Goal: Task Accomplishment & Management: Complete application form

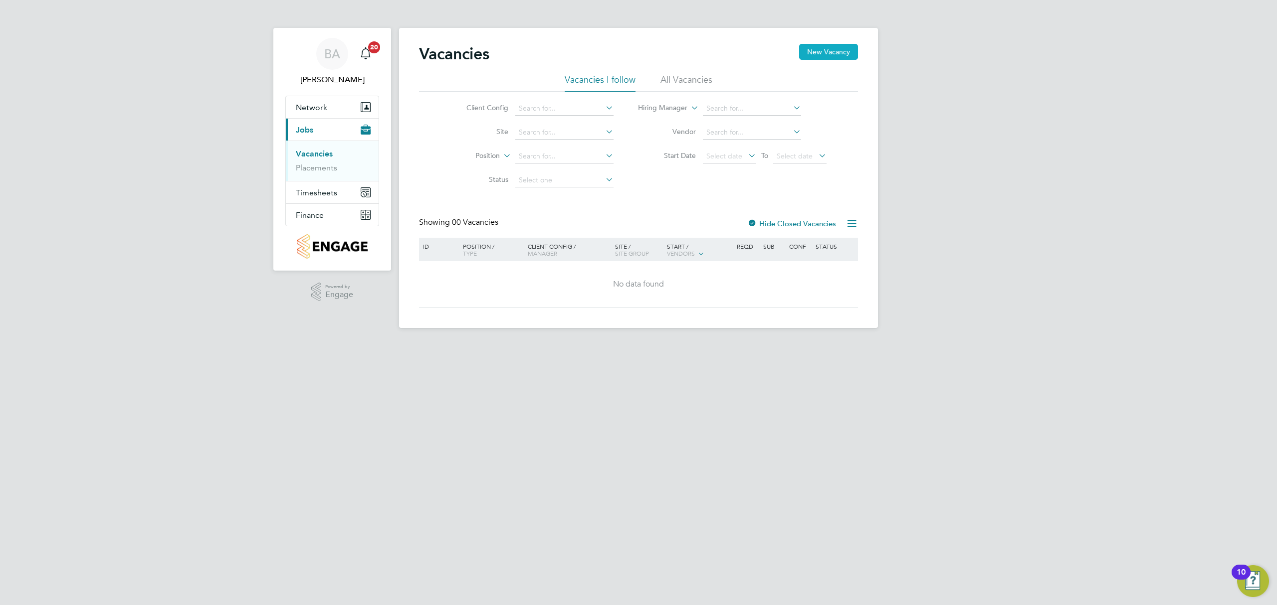
click at [830, 46] on button "New Vacancy" at bounding box center [828, 52] width 59 height 16
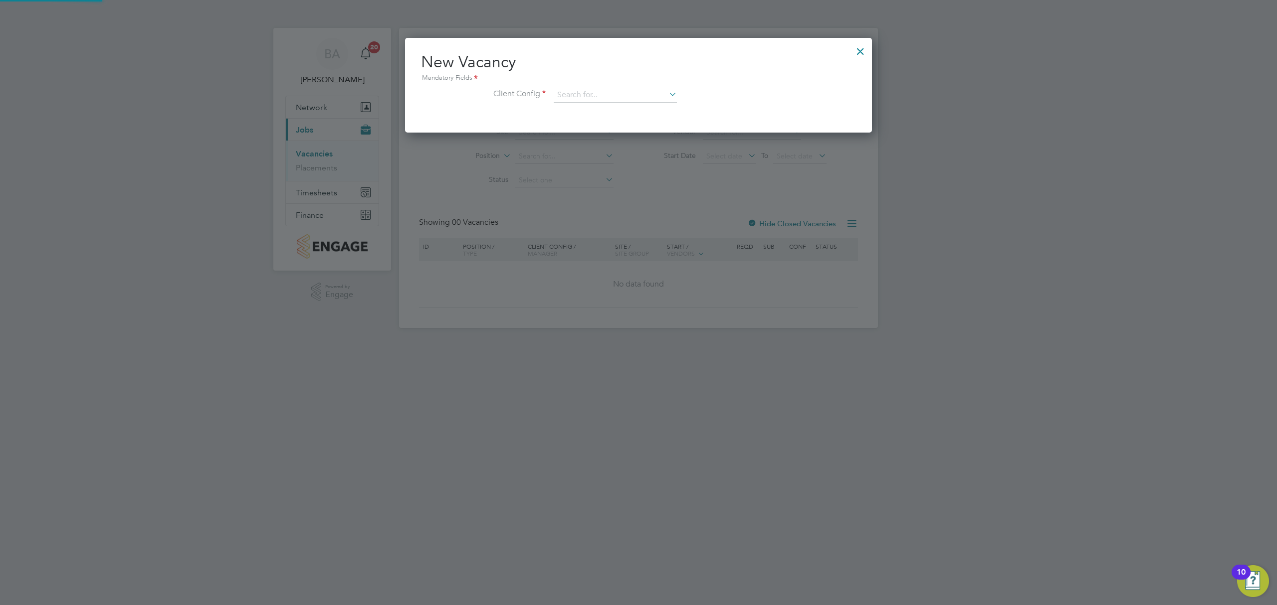
scroll to position [95, 467]
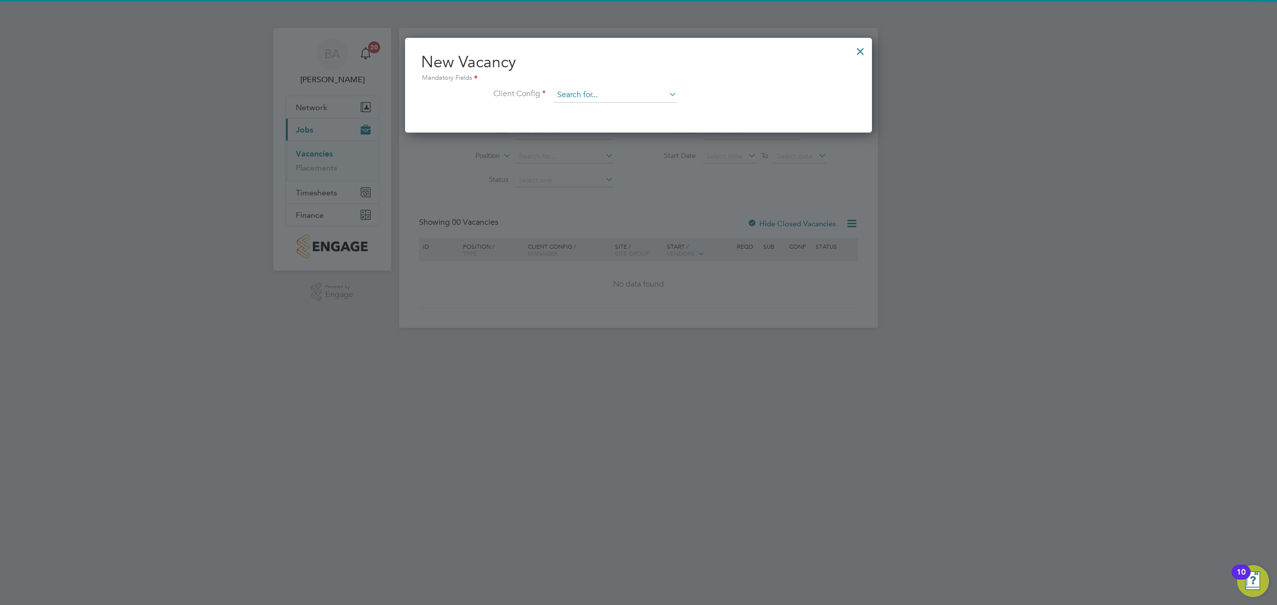
click at [621, 95] on input at bounding box center [615, 95] width 123 height 15
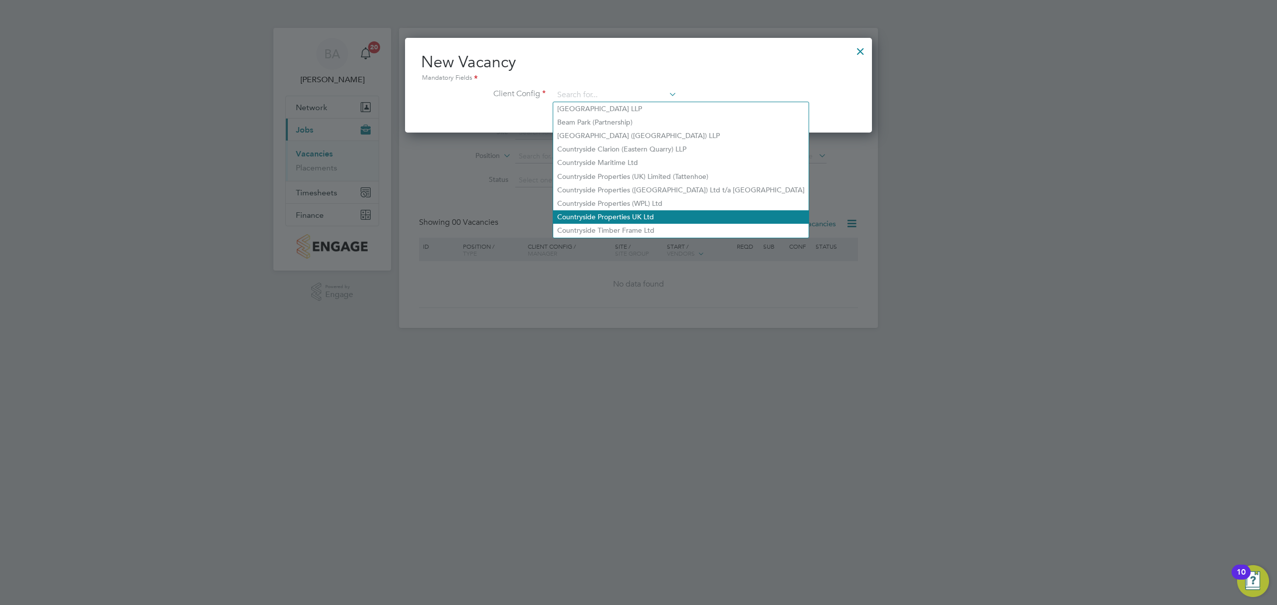
click at [593, 212] on li "Countryside Properties UK Ltd" at bounding box center [680, 216] width 255 height 13
type input "Countryside Properties UK Ltd"
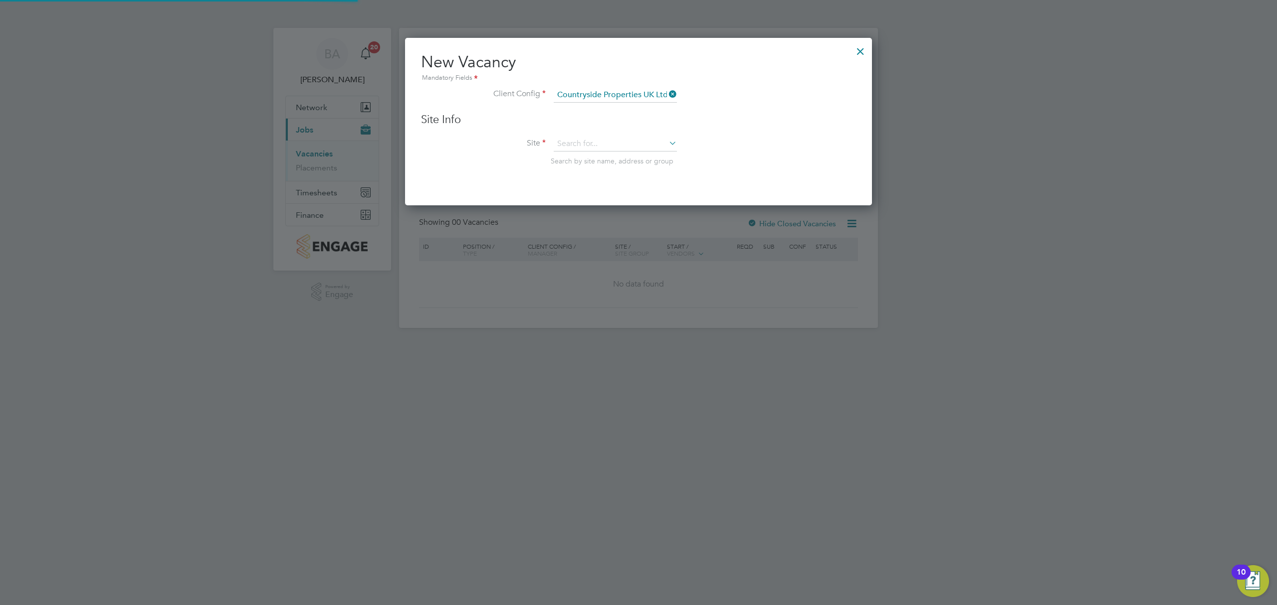
scroll to position [167, 467]
click at [571, 138] on input at bounding box center [615, 144] width 123 height 15
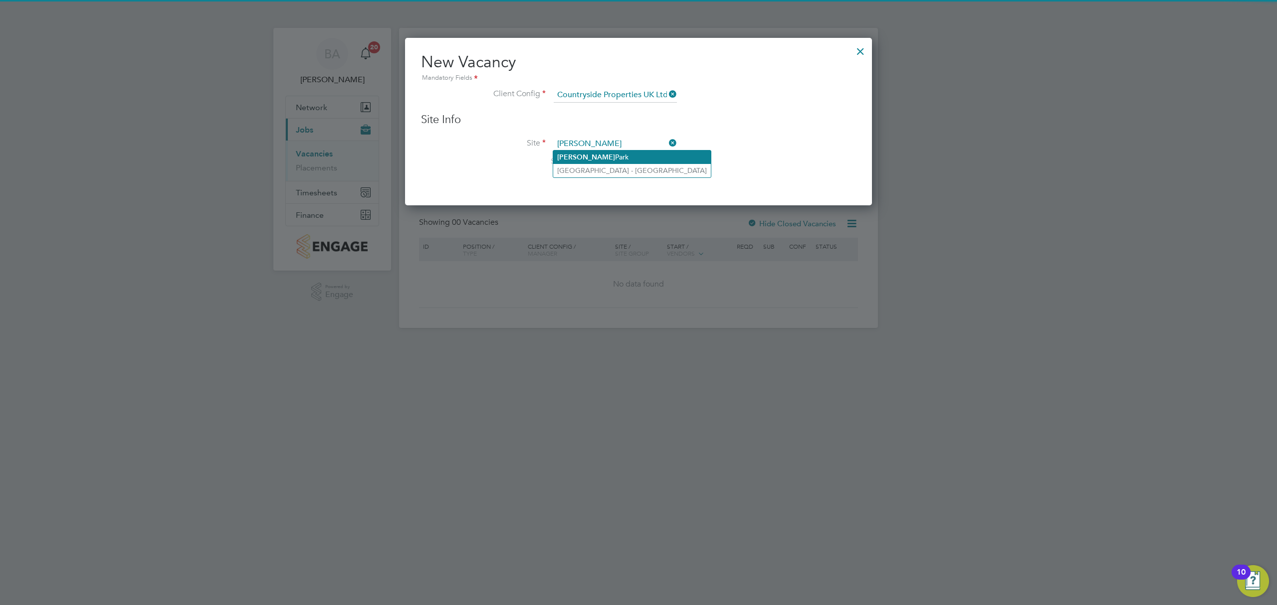
click at [587, 162] on li "[GEOGRAPHIC_DATA]" at bounding box center [632, 157] width 158 height 13
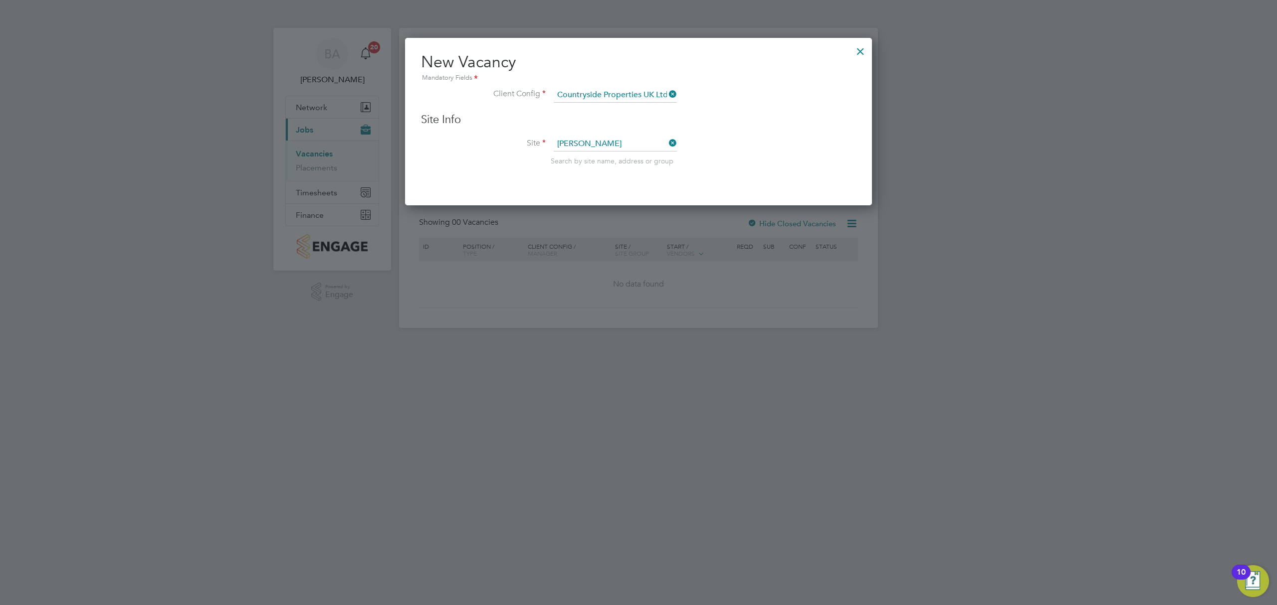
click at [633, 181] on li "Site [PERSON_NAME] Search by site name, address or group" at bounding box center [638, 161] width 435 height 49
type input "[GEOGRAPHIC_DATA]"
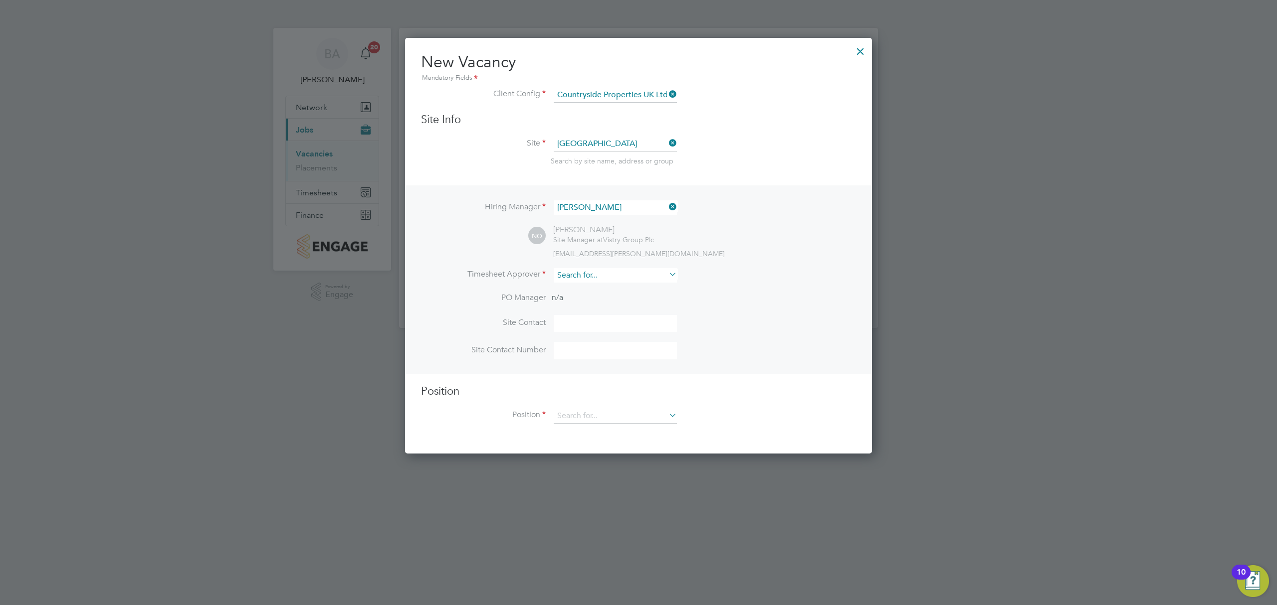
click at [581, 274] on input at bounding box center [615, 275] width 123 height 14
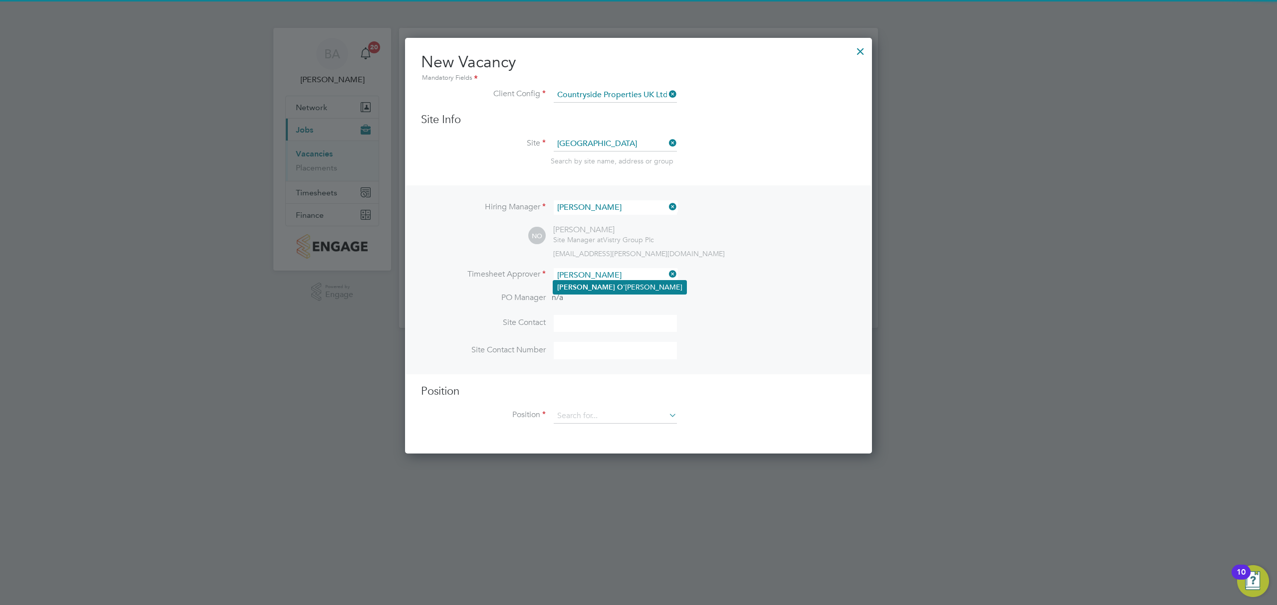
click at [596, 286] on li "[PERSON_NAME]" at bounding box center [619, 287] width 133 height 13
type input "[PERSON_NAME]"
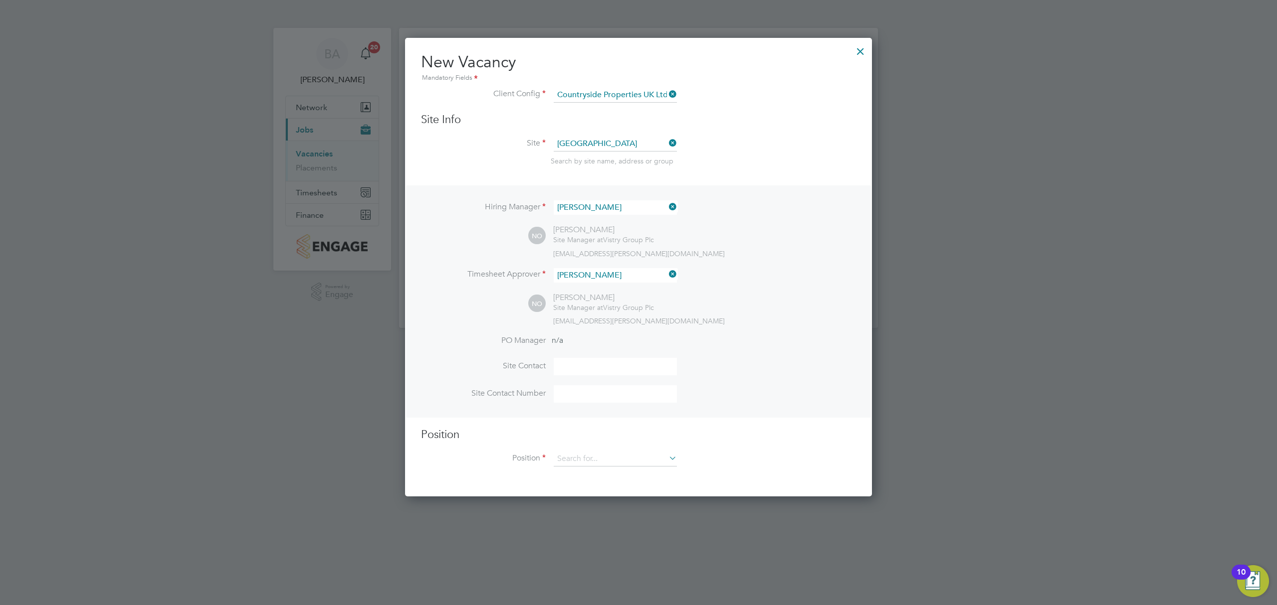
click at [700, 362] on li "Site Contact" at bounding box center [638, 371] width 435 height 27
click at [612, 378] on li "Site Contact" at bounding box center [638, 371] width 435 height 27
click at [613, 373] on input at bounding box center [615, 366] width 123 height 17
type input "Site Manager"
click at [591, 453] on input at bounding box center [615, 459] width 123 height 15
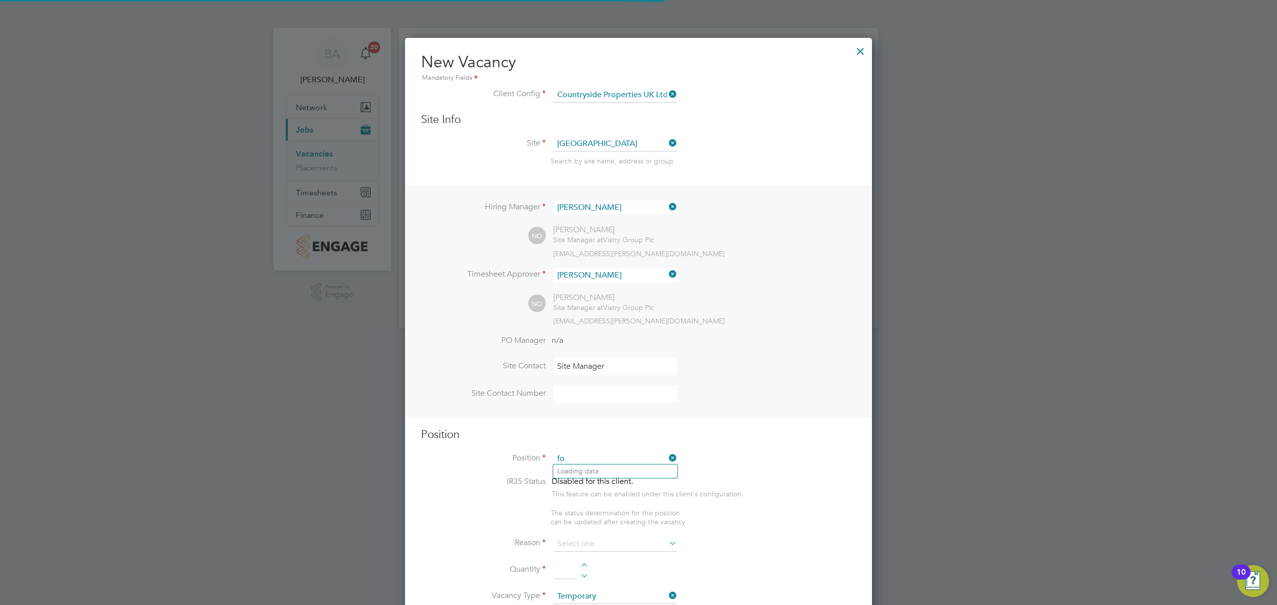
scroll to position [1425, 467]
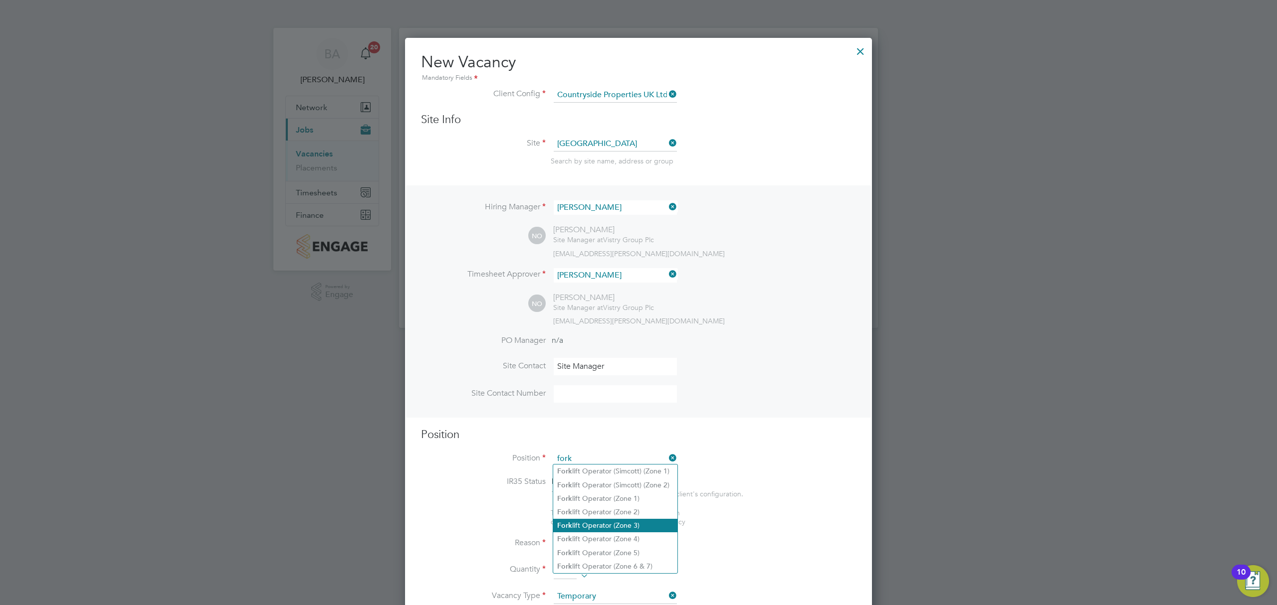
click at [622, 528] on li "Fork lift Operator (Zone 3)" at bounding box center [615, 525] width 124 height 13
type input "Forklift Operator (Zone 3)"
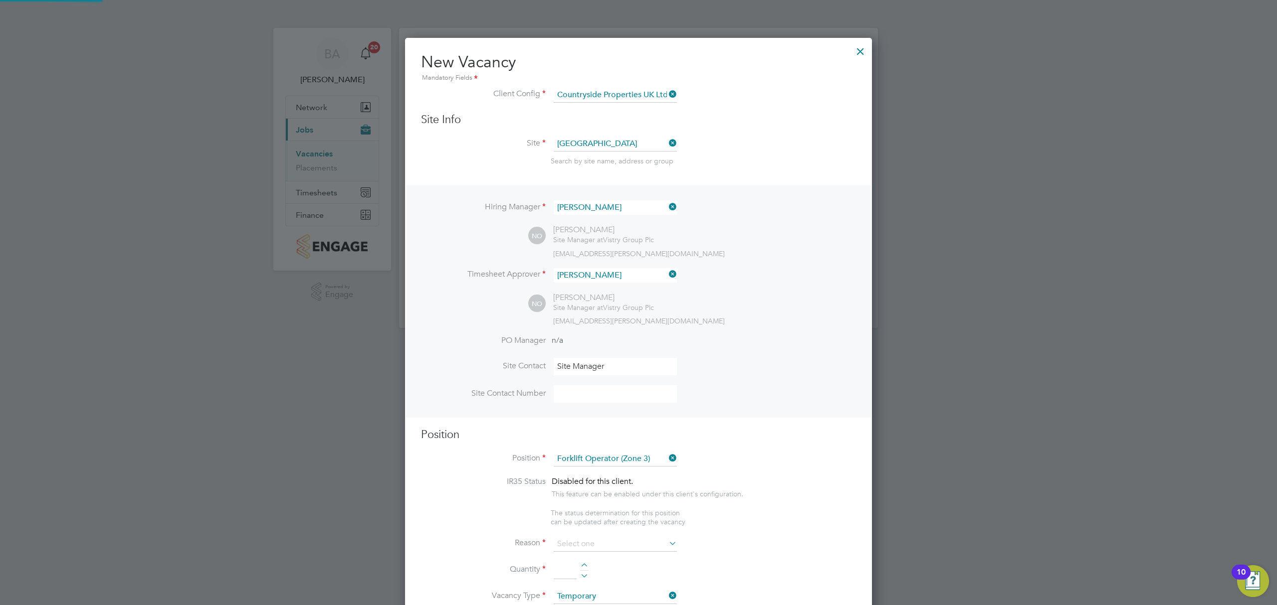
type textarea "• Operate construction machinery • Delivering large quantities of materials to …"
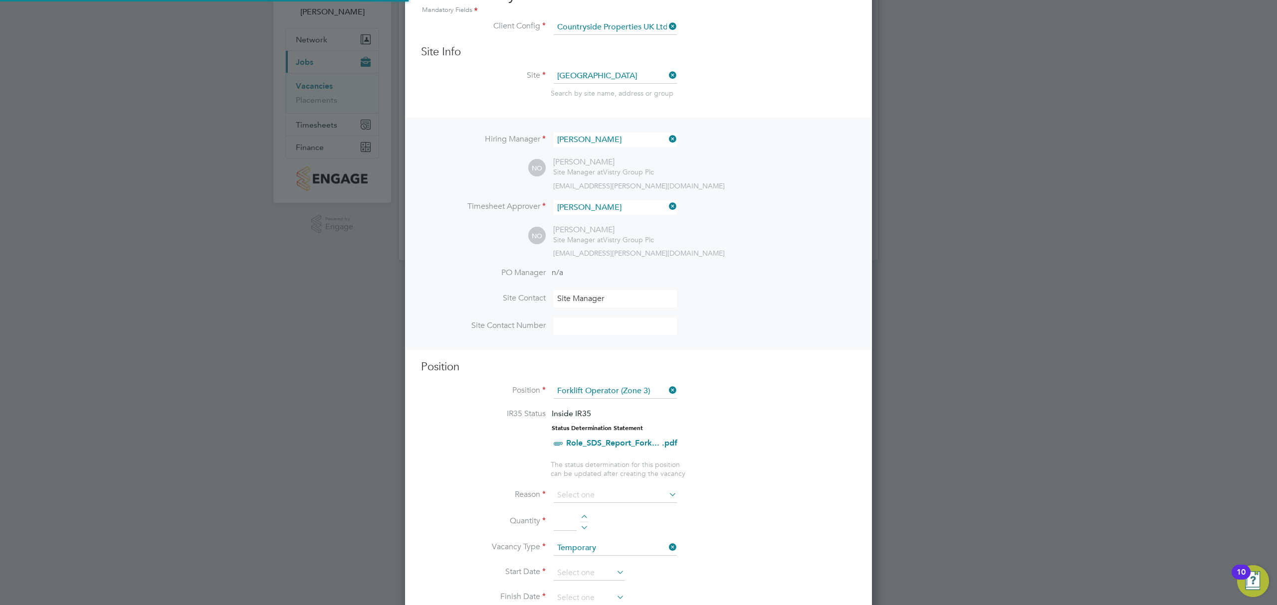
scroll to position [199, 0]
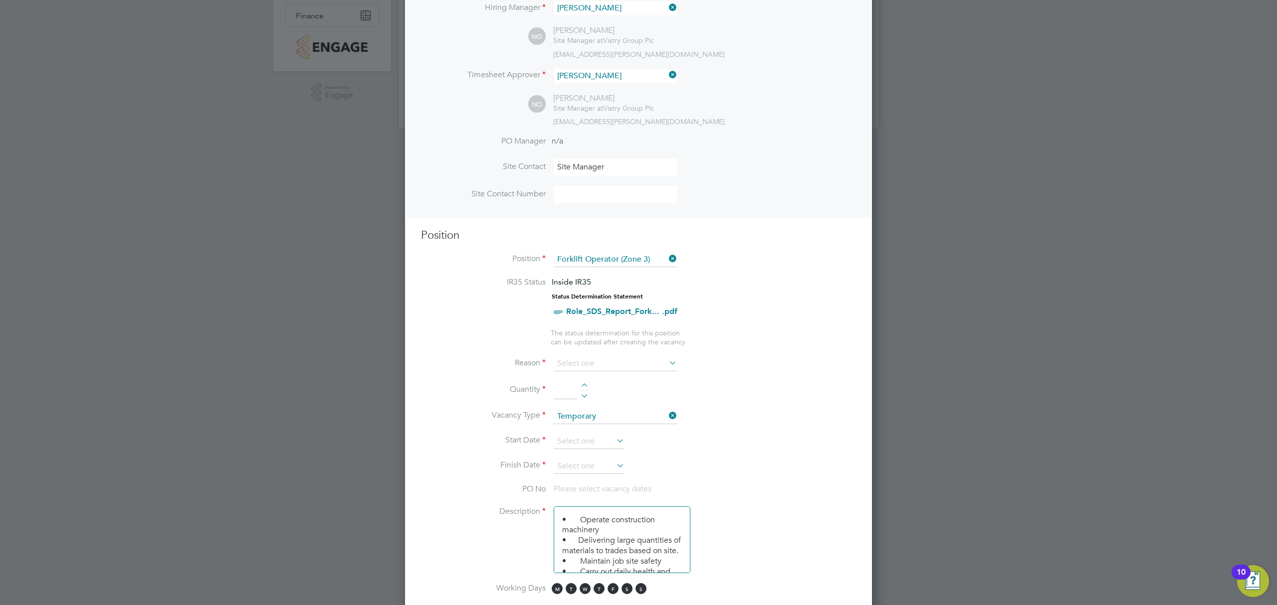
click at [583, 383] on div at bounding box center [584, 386] width 8 height 7
type input "1"
click at [599, 361] on input at bounding box center [615, 364] width 123 height 15
click at [587, 376] on li "Sick" at bounding box center [615, 376] width 124 height 13
type input "Sick"
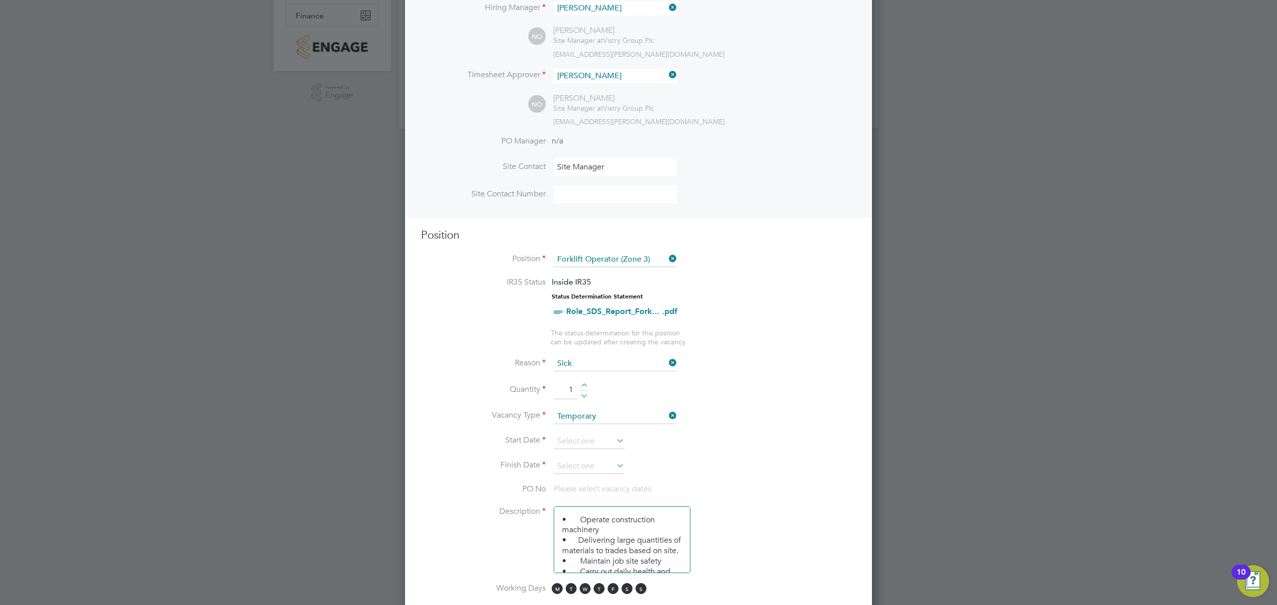
click at [709, 445] on li "Start Date" at bounding box center [638, 446] width 435 height 25
click at [601, 434] on input at bounding box center [589, 441] width 71 height 15
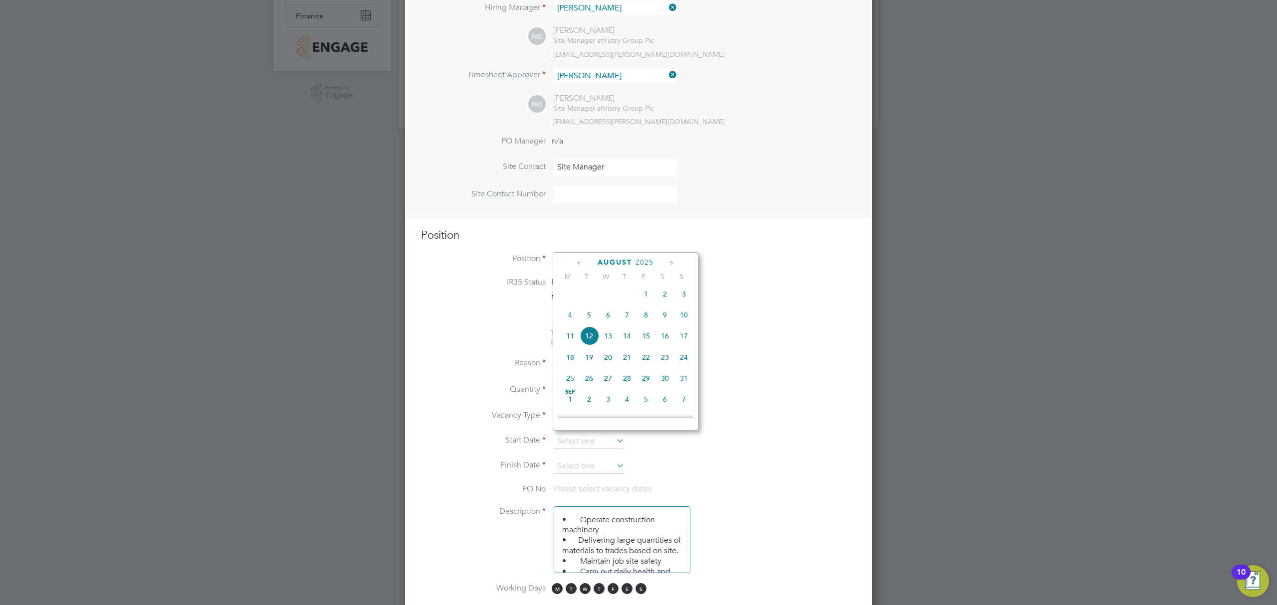
click at [563, 340] on span "11" at bounding box center [570, 336] width 19 height 19
type input "[DATE]"
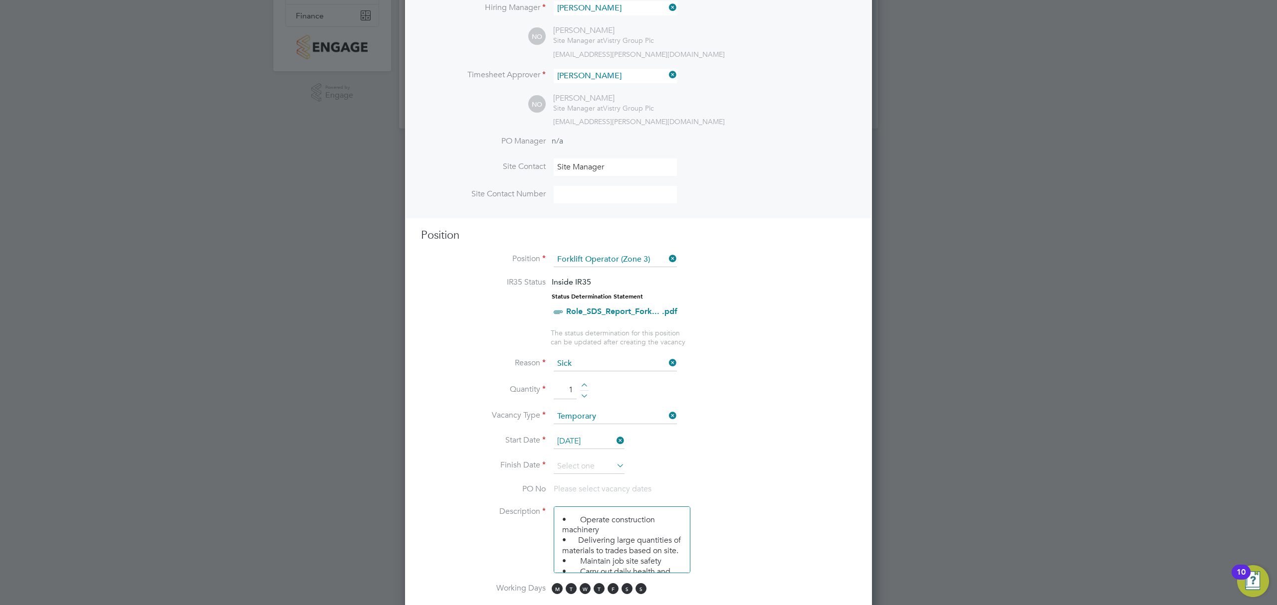
click at [614, 435] on icon at bounding box center [614, 441] width 0 height 14
click at [603, 434] on input at bounding box center [589, 441] width 71 height 15
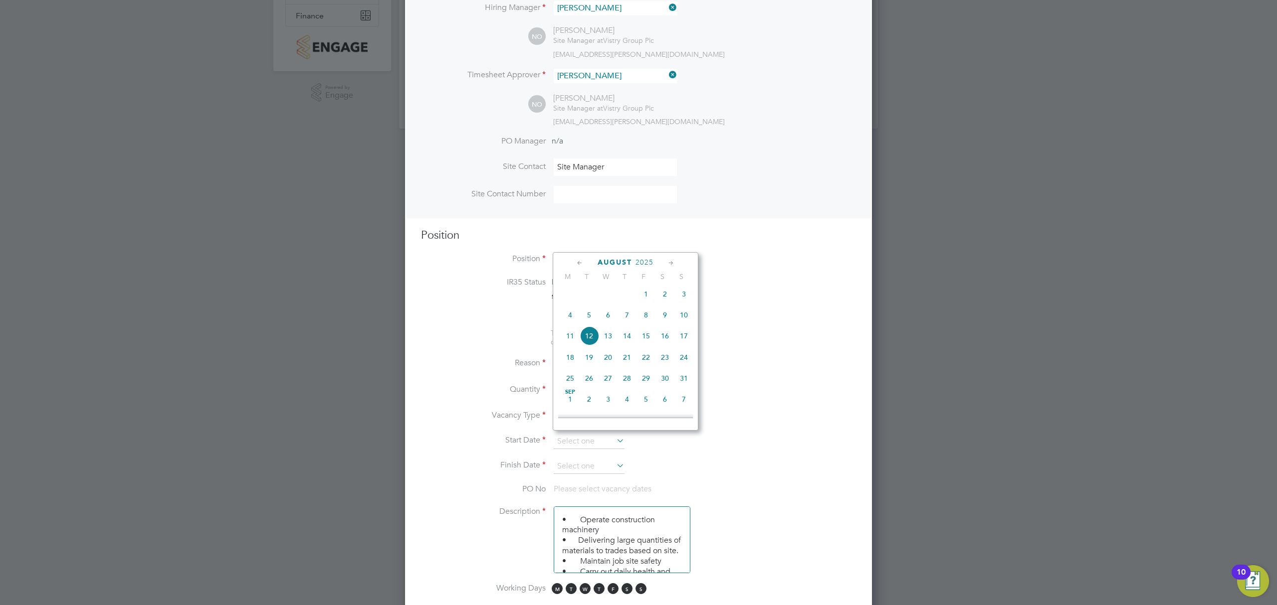
click at [589, 343] on span "12" at bounding box center [588, 336] width 19 height 19
type input "[DATE]"
click at [585, 459] on input at bounding box center [589, 466] width 71 height 15
click at [686, 409] on span "31" at bounding box center [683, 402] width 19 height 19
type input "[DATE]"
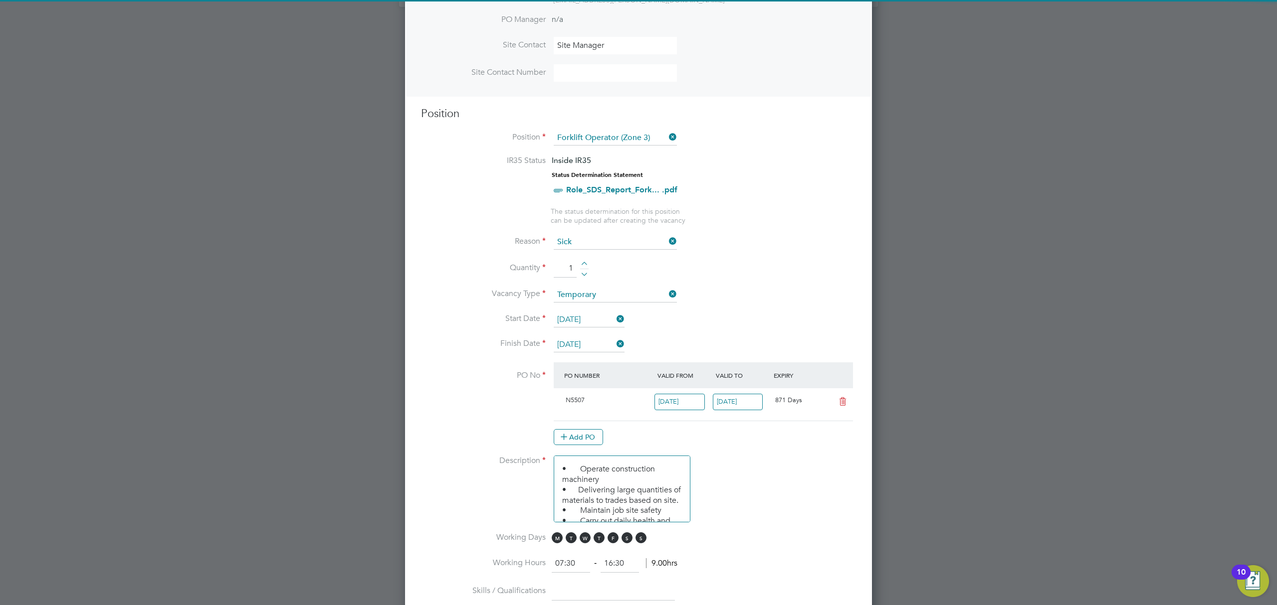
scroll to position [332, 0]
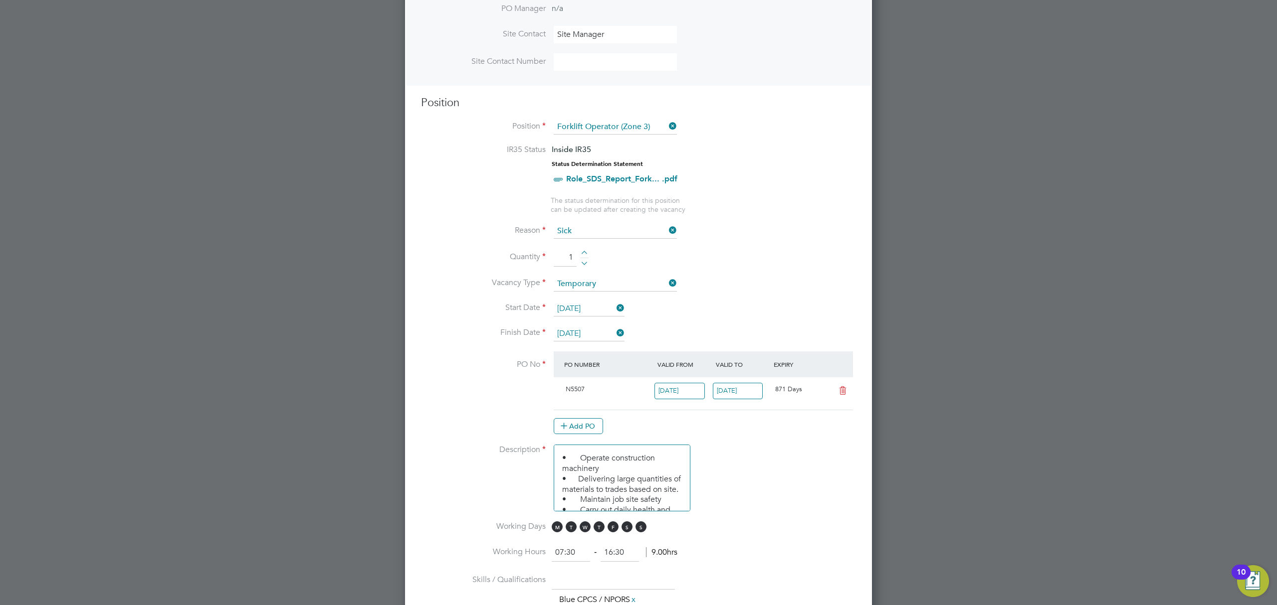
drag, startPoint x: 643, startPoint y: 527, endPoint x: 651, endPoint y: 519, distance: 10.6
click at [644, 527] on span "S" at bounding box center [640, 527] width 11 height 11
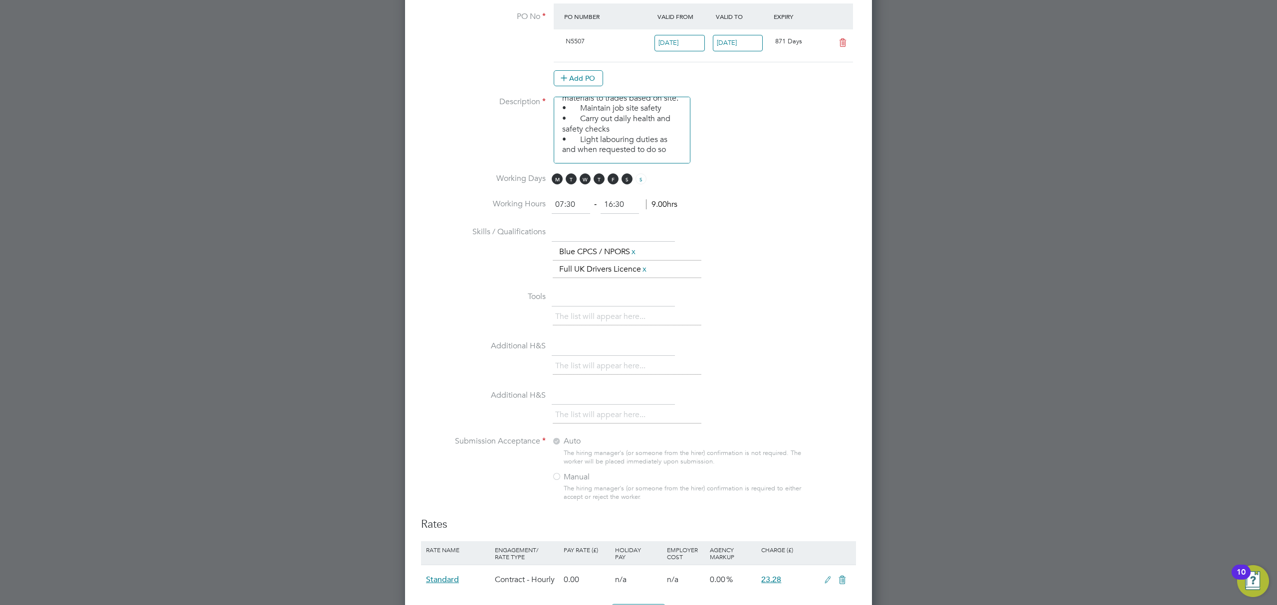
scroll to position [348, 0]
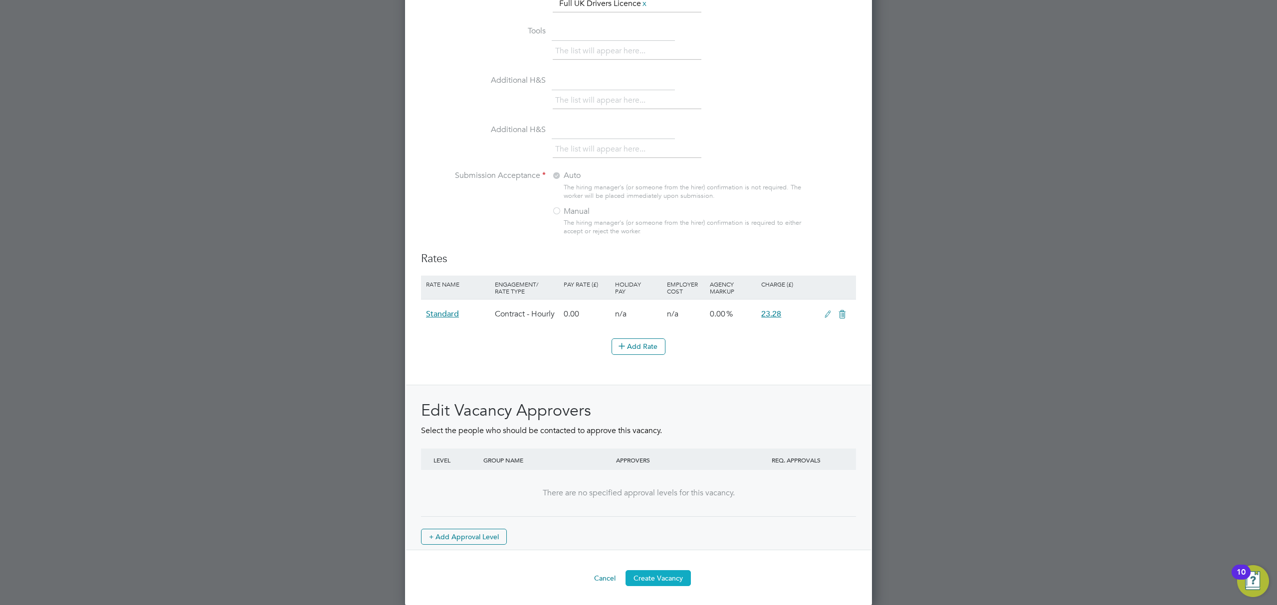
click at [675, 583] on button "Create Vacancy" at bounding box center [657, 578] width 65 height 16
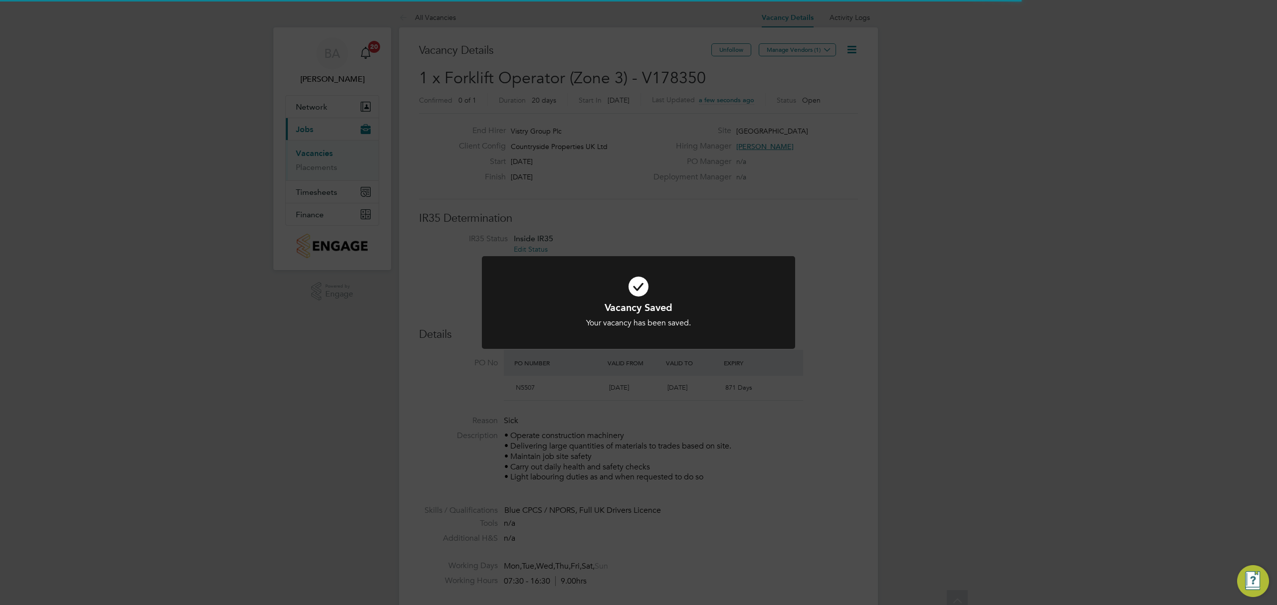
click at [936, 260] on div "Vacancy Saved Your vacancy has been saved. Cancel Okay" at bounding box center [638, 302] width 1277 height 605
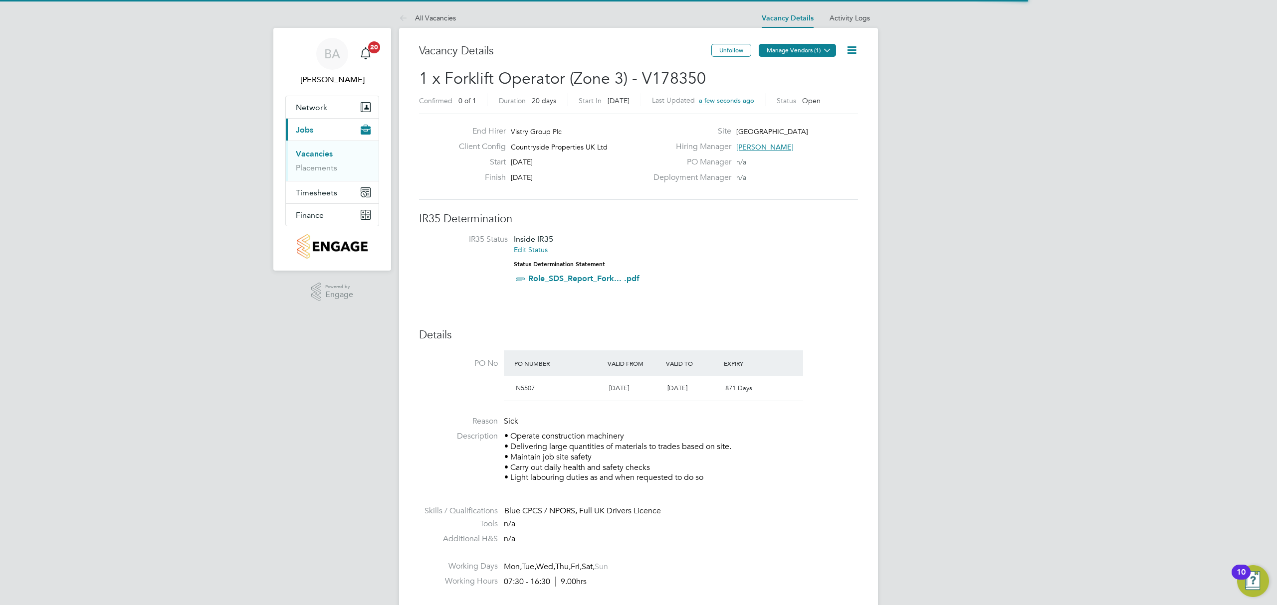
click at [809, 46] on button "Manage Vendors (1)" at bounding box center [796, 50] width 77 height 13
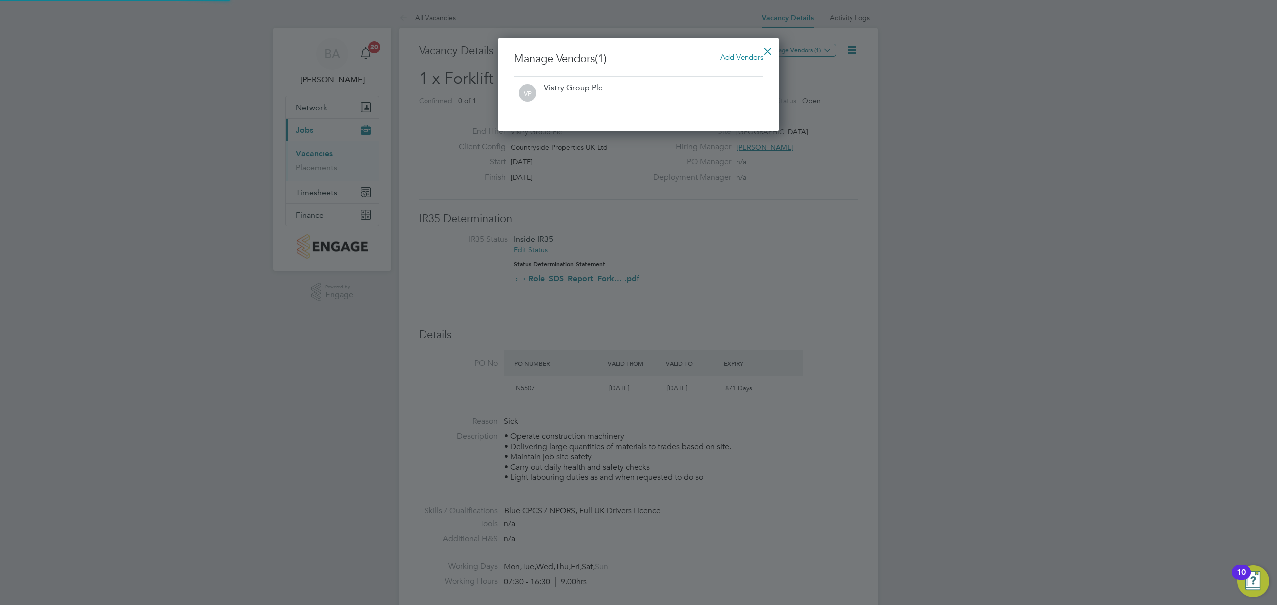
click at [706, 50] on div "Manage Vendors (1) Add Vendors VP Vistry Group Plc" at bounding box center [638, 84] width 281 height 93
click at [735, 52] on span "Add Vendors" at bounding box center [741, 56] width 43 height 9
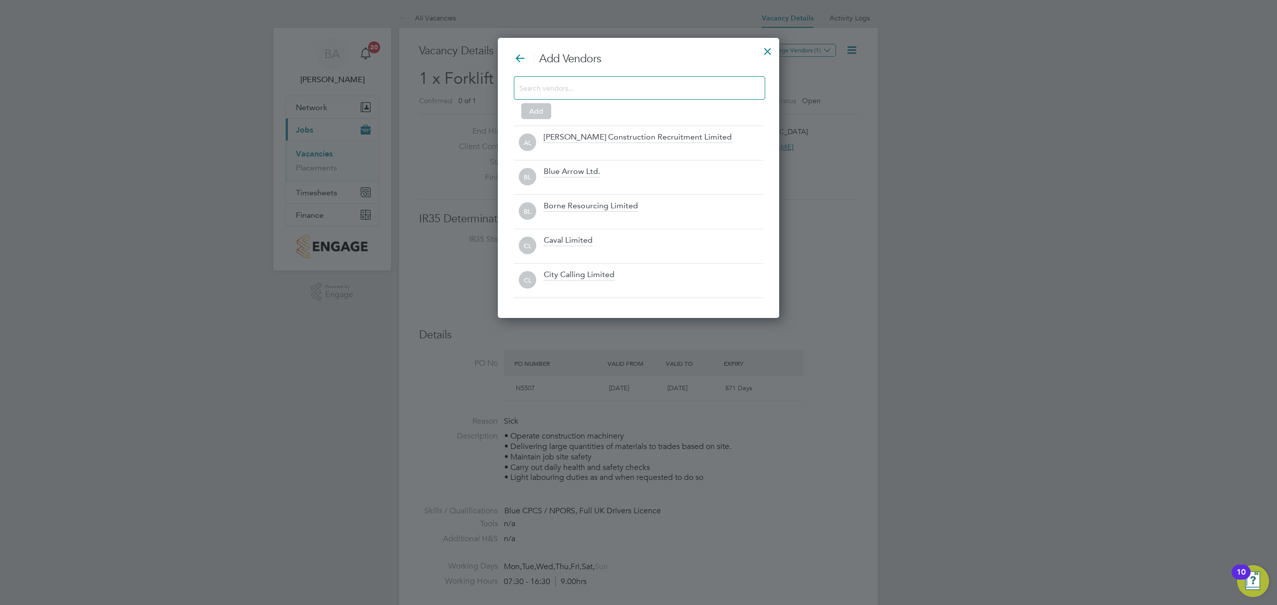
click at [636, 88] on input at bounding box center [631, 87] width 224 height 13
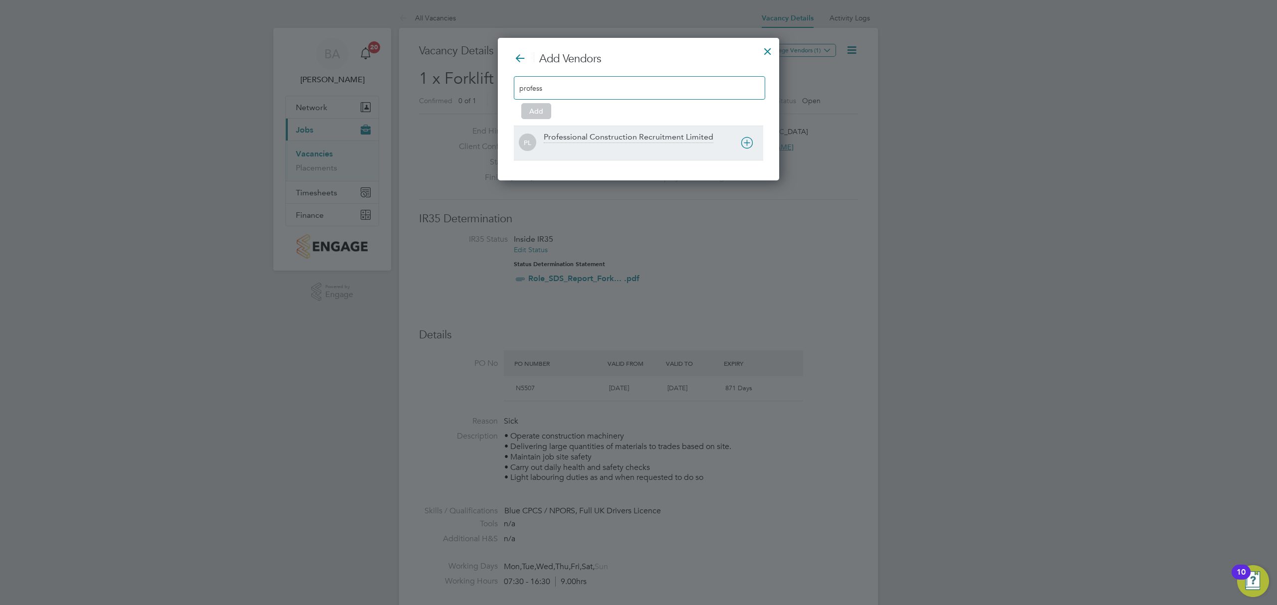
type input "profess"
click at [747, 141] on icon at bounding box center [747, 143] width 12 height 12
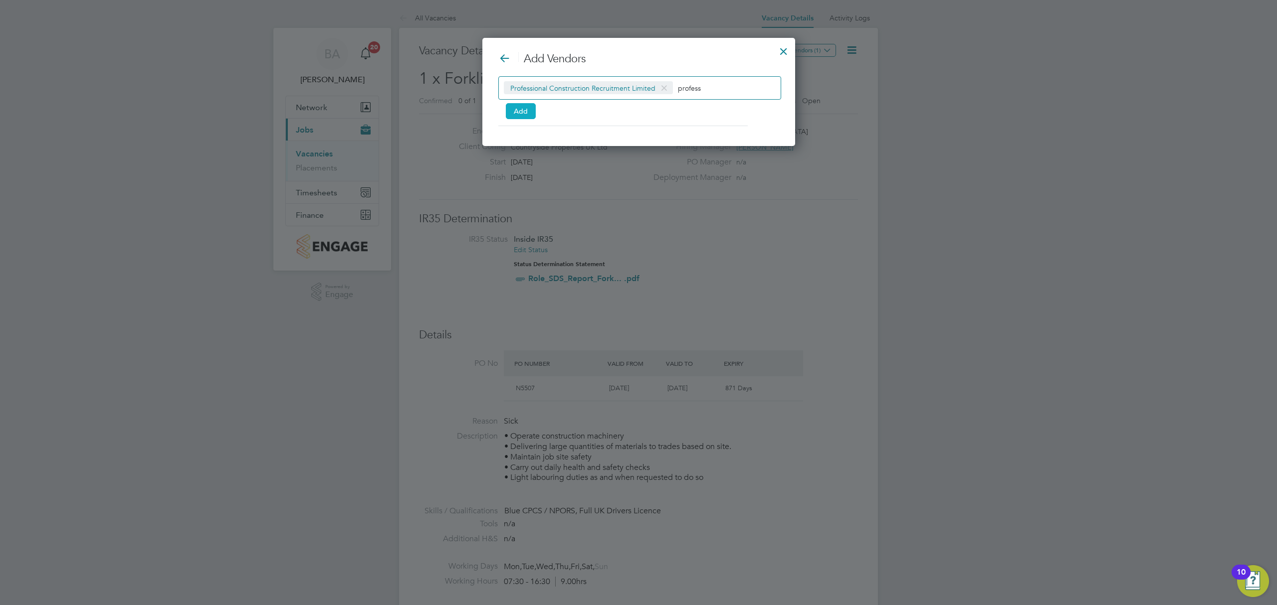
click at [513, 113] on button "Add" at bounding box center [521, 111] width 30 height 16
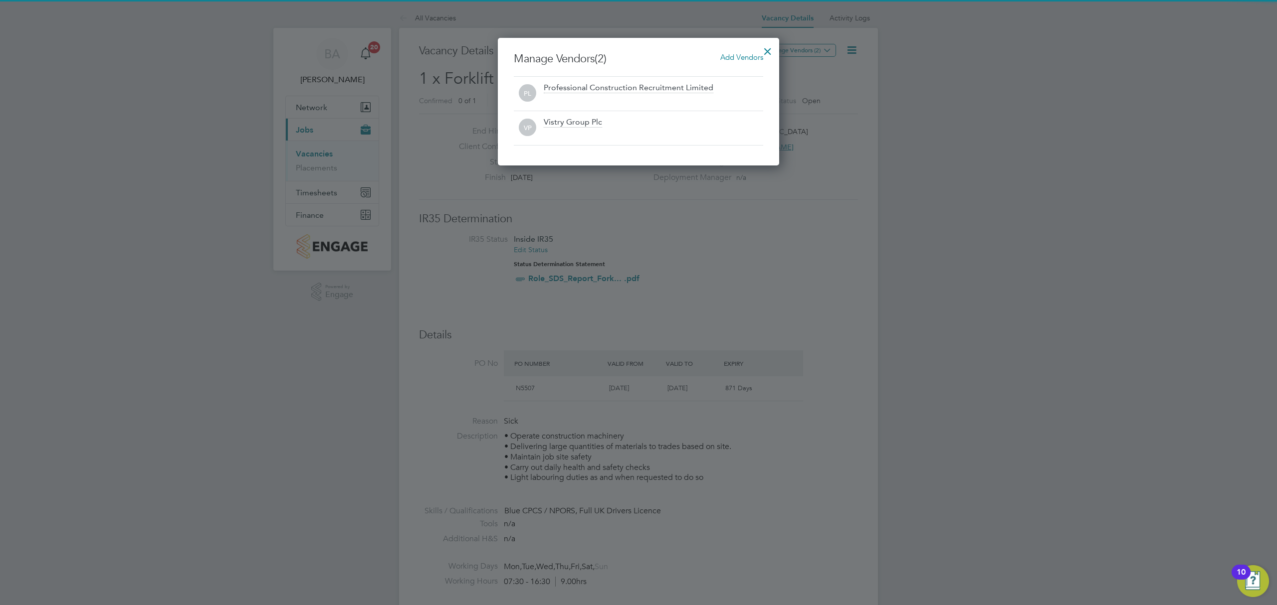
click at [770, 48] on div at bounding box center [767, 49] width 18 height 18
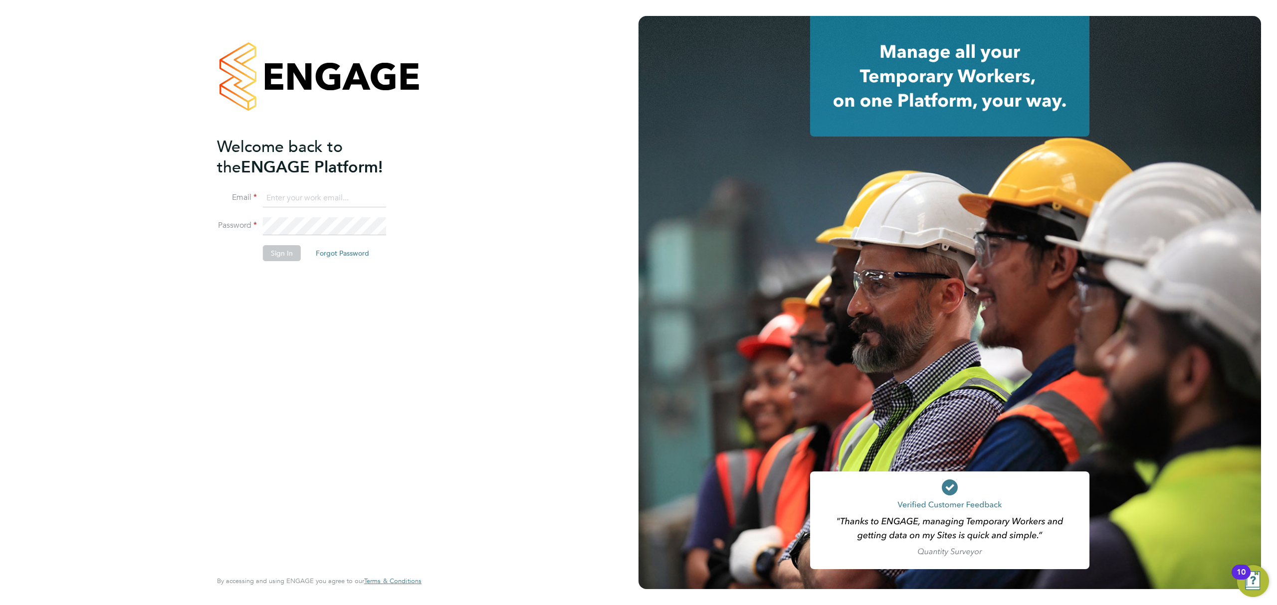
type input "brandon.arnold@vistry.co.uk"
click at [276, 251] on button "Sign In" at bounding box center [282, 253] width 38 height 16
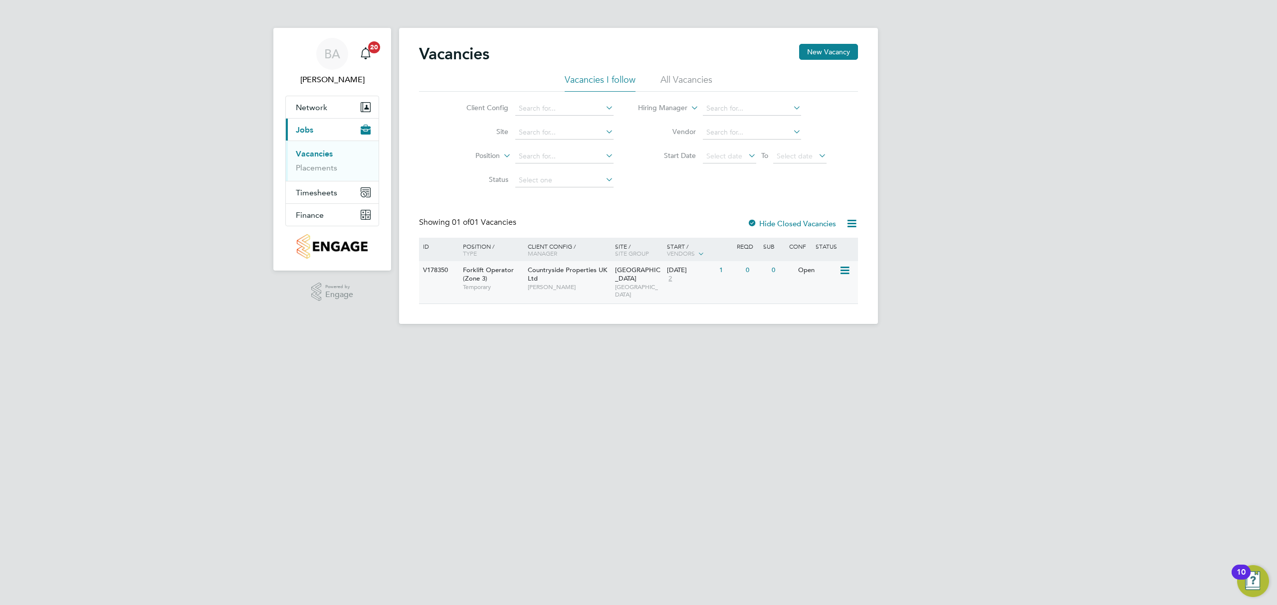
click at [845, 271] on icon at bounding box center [844, 271] width 10 height 12
click at [800, 306] on li "Edit" at bounding box center [819, 308] width 58 height 14
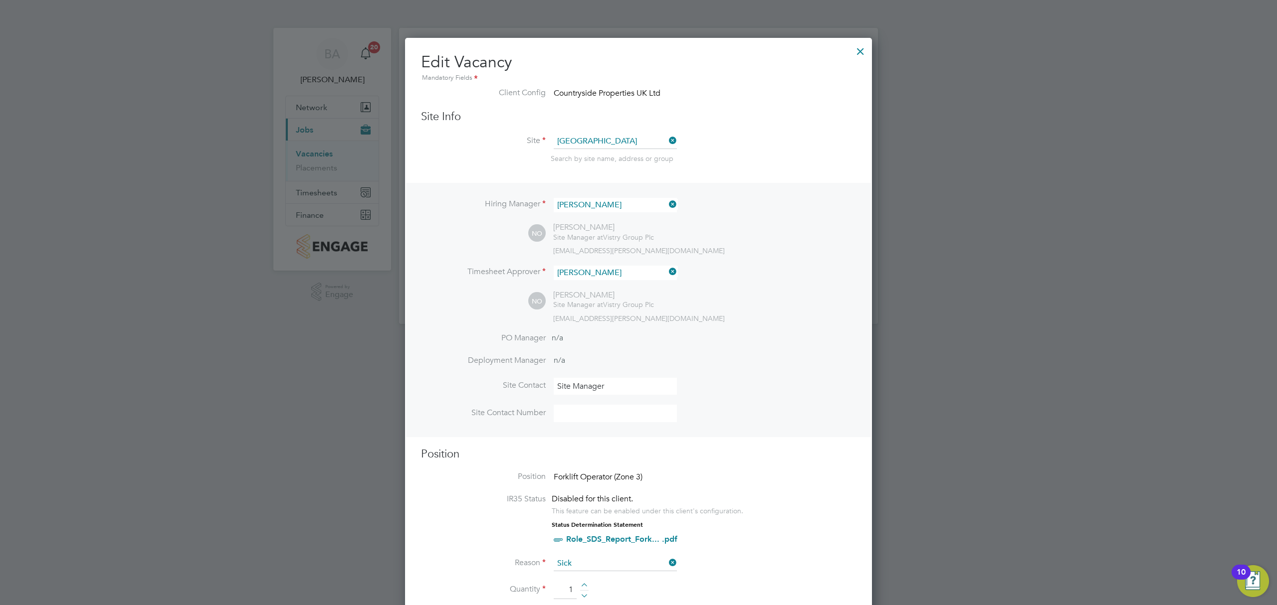
click at [858, 51] on div at bounding box center [860, 49] width 18 height 18
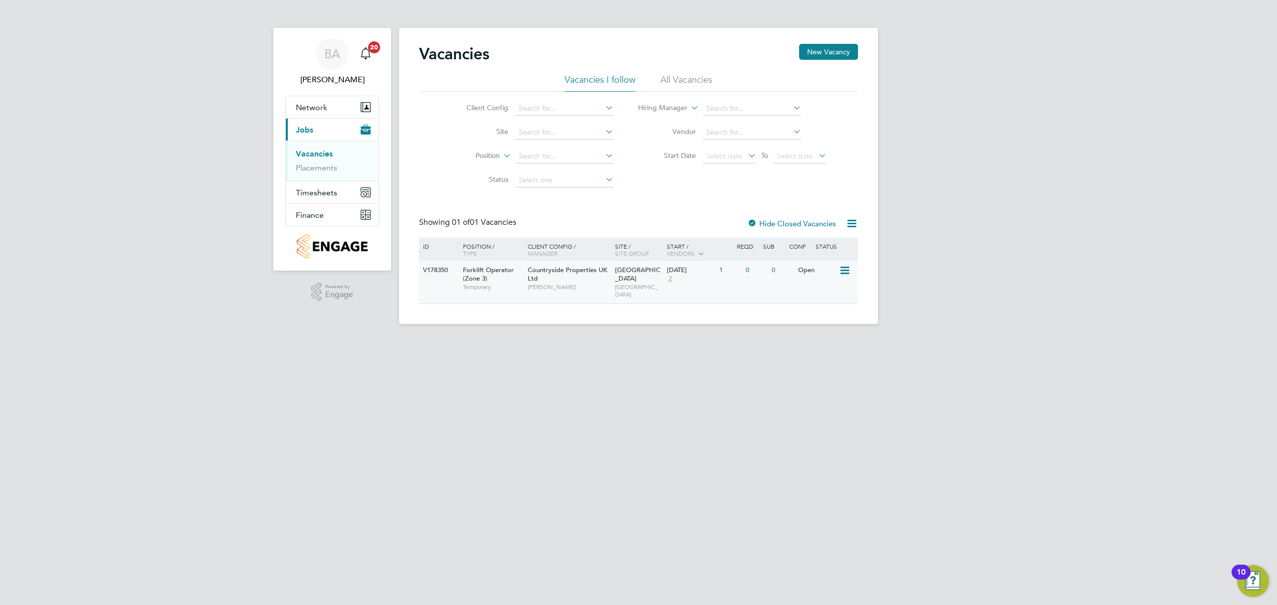
click at [844, 270] on icon at bounding box center [844, 271] width 10 height 12
click at [804, 321] on li "Update Status" at bounding box center [819, 322] width 58 height 14
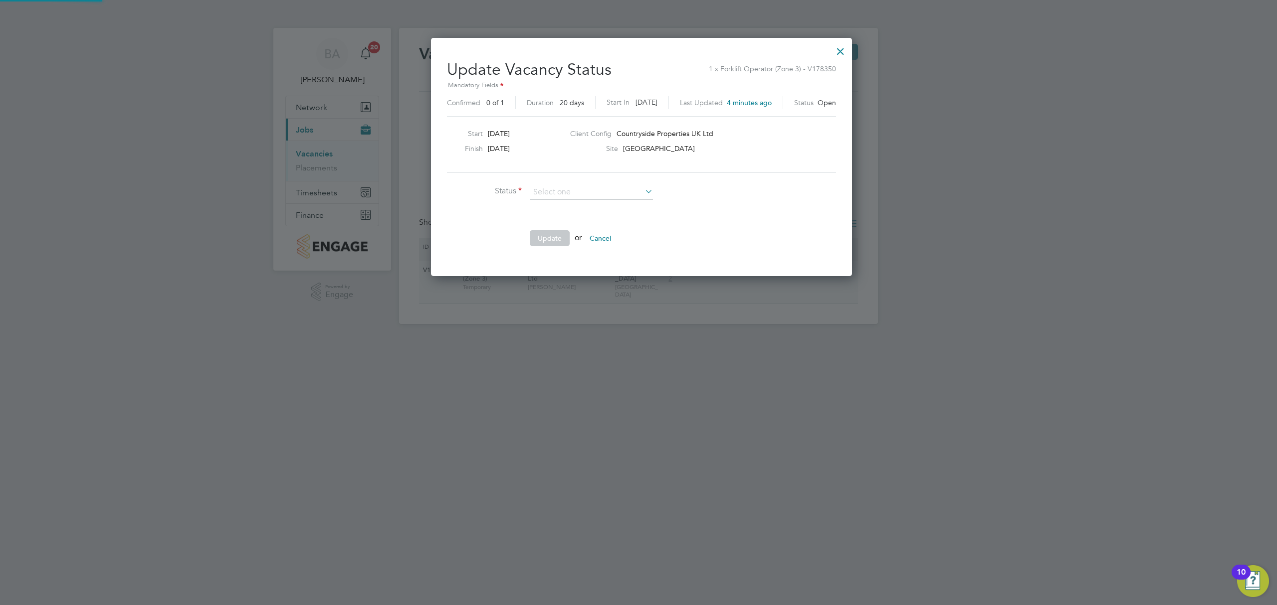
scroll to position [238, 415]
click at [561, 233] on li "Cancelled" at bounding box center [591, 231] width 124 height 13
type input "Cancelled"
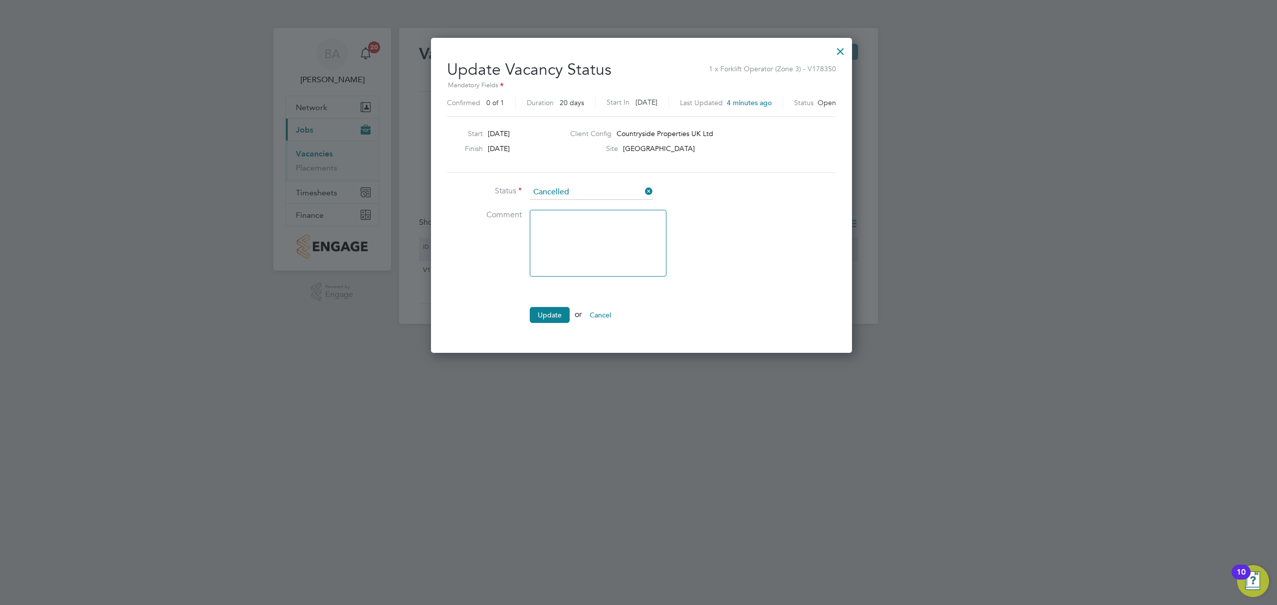
click at [561, 250] on textarea at bounding box center [598, 243] width 137 height 67
type textarea "Wrong position."
click at [556, 316] on button "Update" at bounding box center [550, 315] width 40 height 16
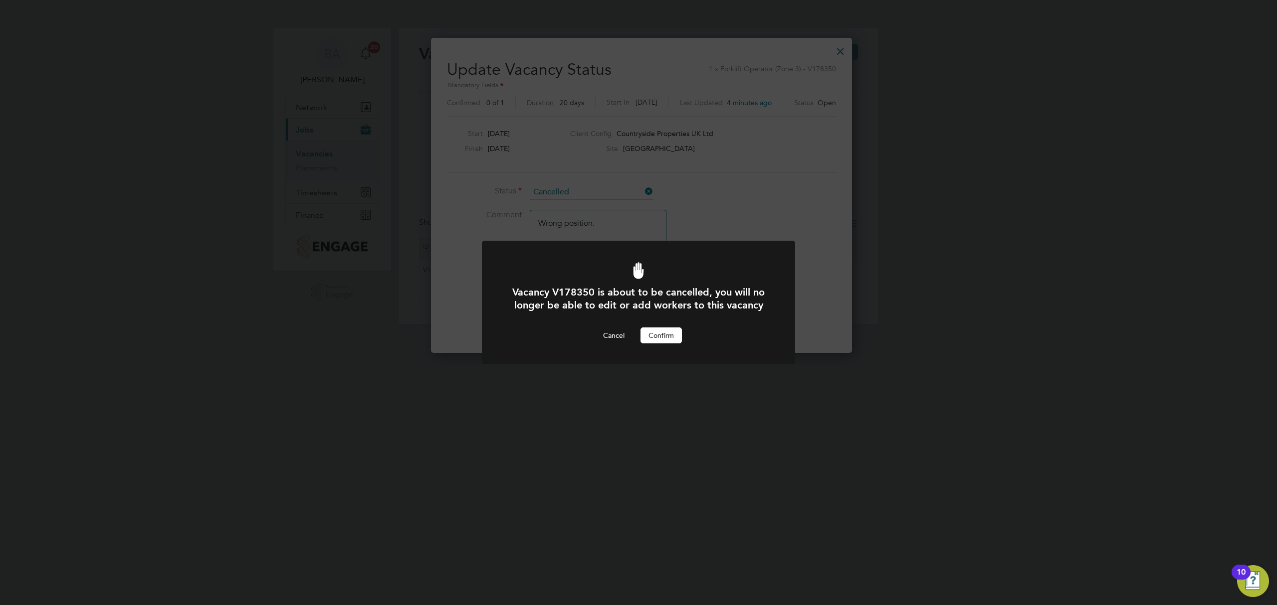
click at [657, 332] on button "Confirm" at bounding box center [660, 336] width 41 height 16
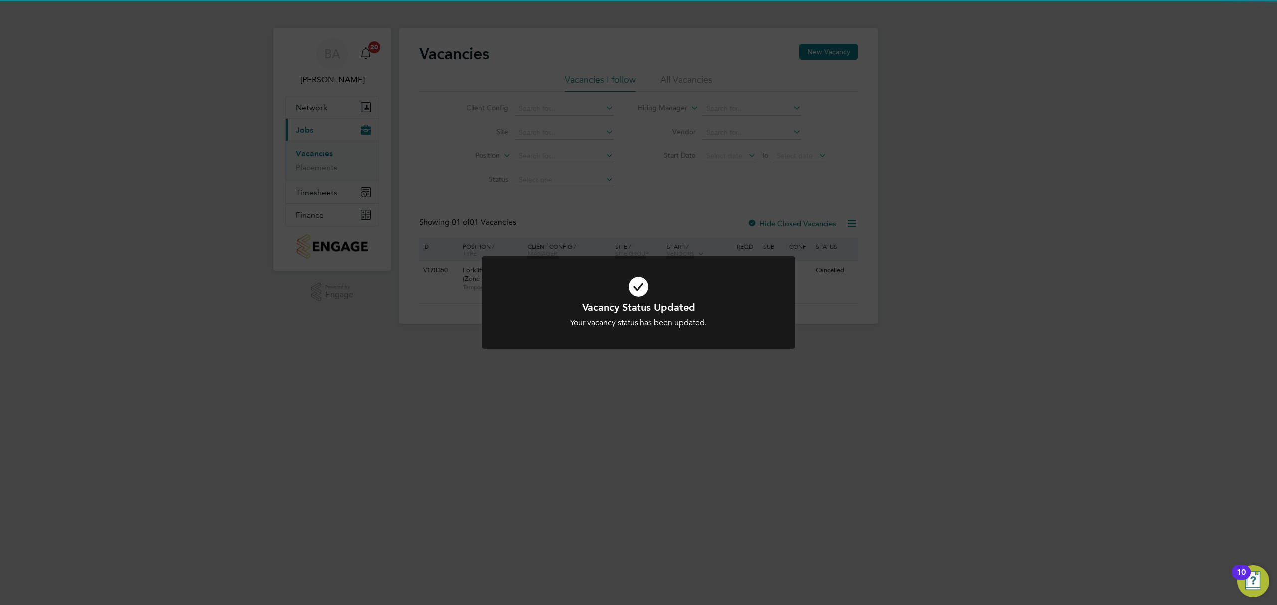
click at [642, 382] on div "Vacancy Status Updated Your vacancy status has been updated. Cancel Okay" at bounding box center [638, 302] width 1277 height 605
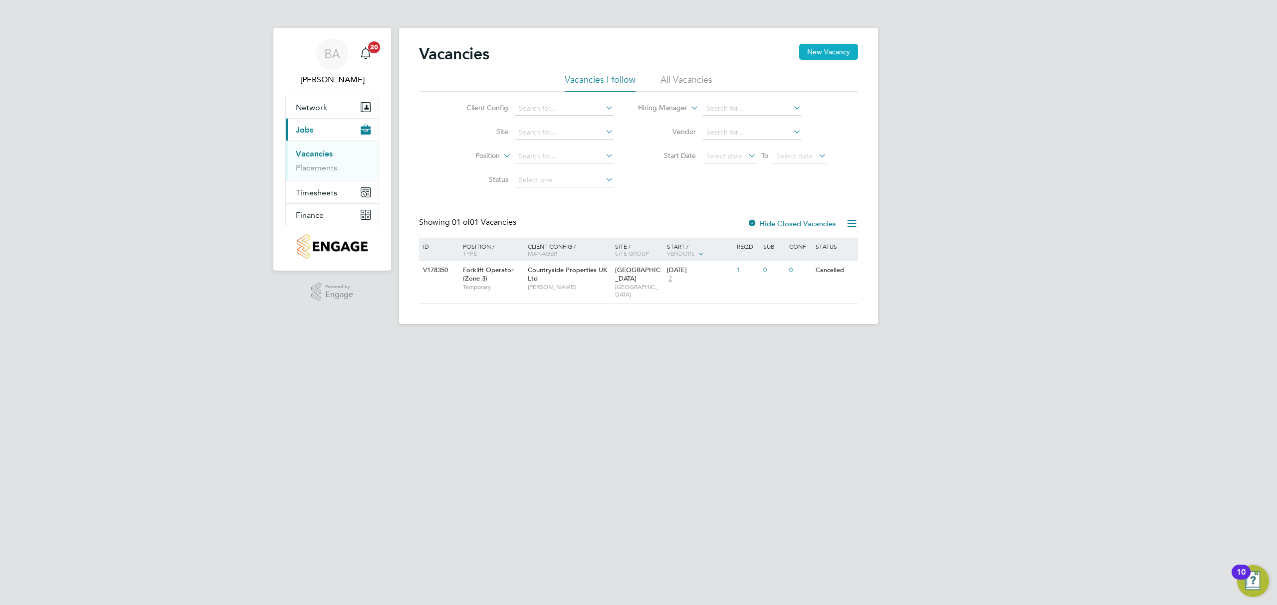
click at [828, 54] on button "New Vacancy" at bounding box center [828, 52] width 59 height 16
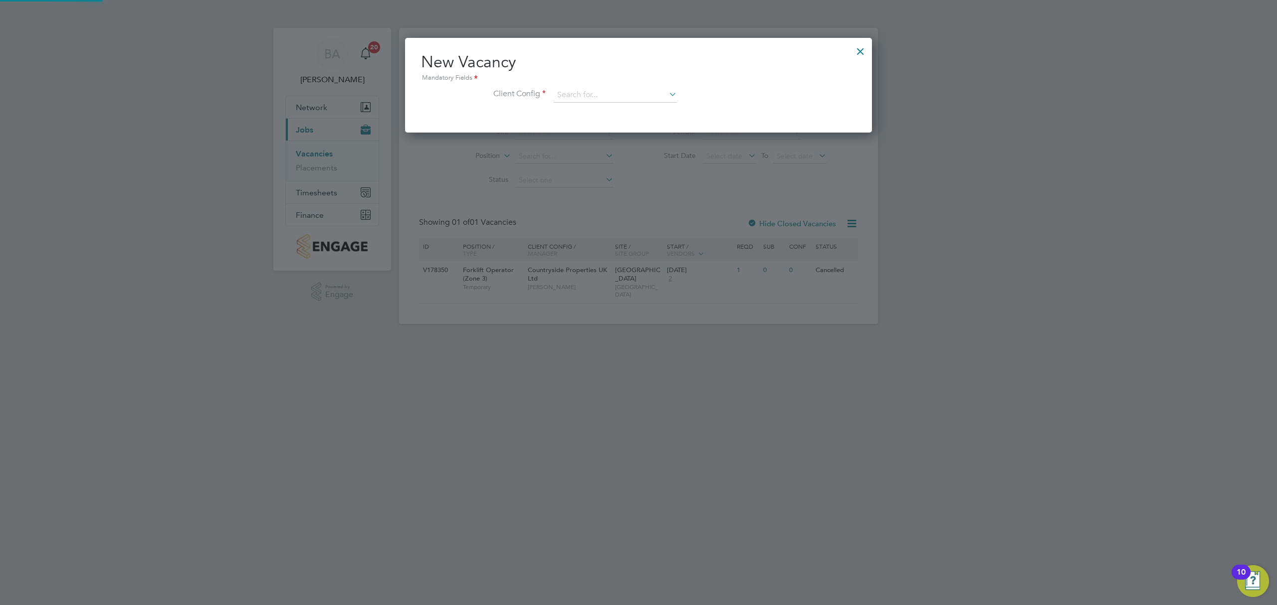
scroll to position [95, 467]
drag, startPoint x: 577, startPoint y: 88, endPoint x: 583, endPoint y: 94, distance: 8.5
click at [577, 89] on input at bounding box center [615, 95] width 123 height 15
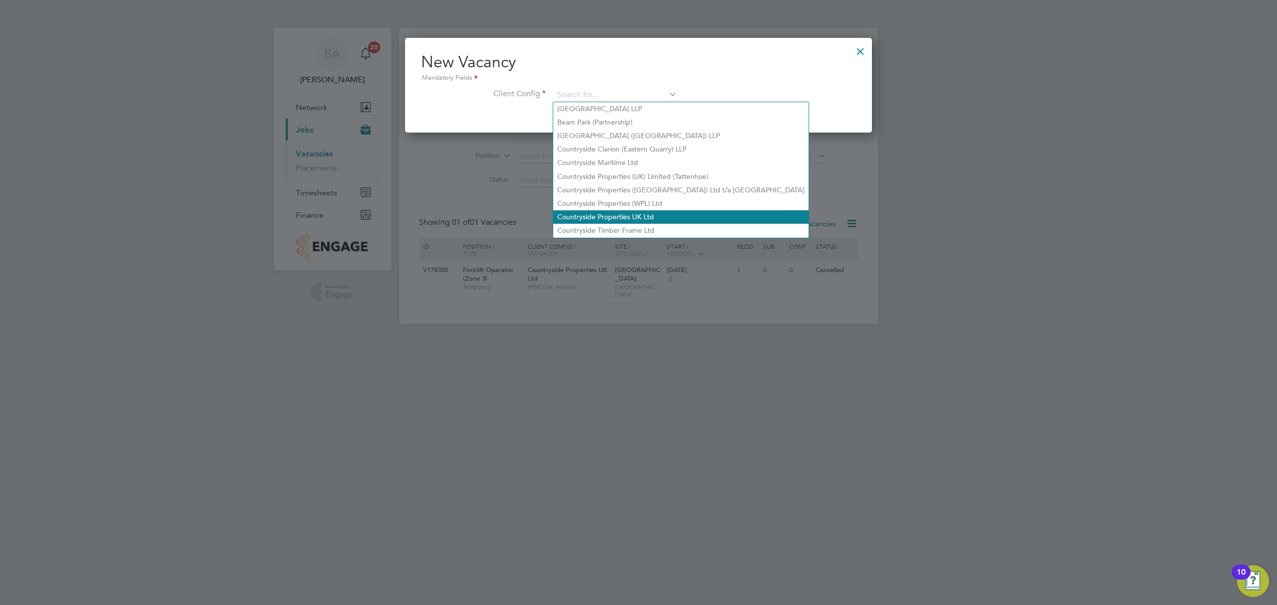
click at [609, 213] on li "Countryside Properties UK Ltd" at bounding box center [680, 216] width 255 height 13
type input "Countryside Properties UK Ltd"
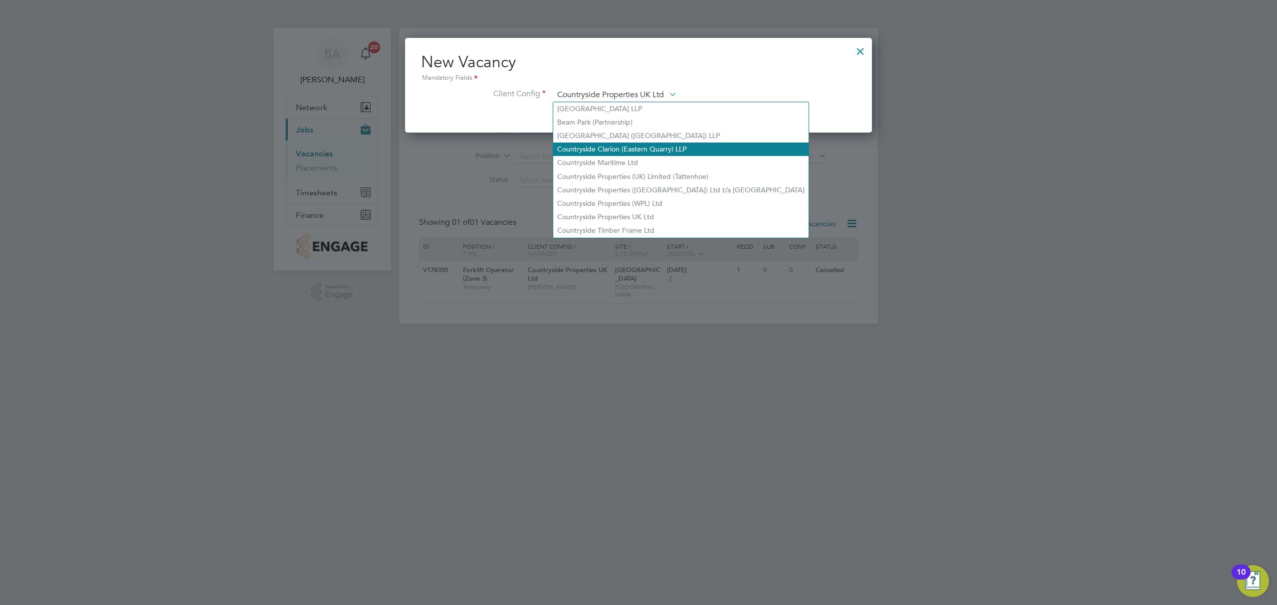
scroll to position [167, 467]
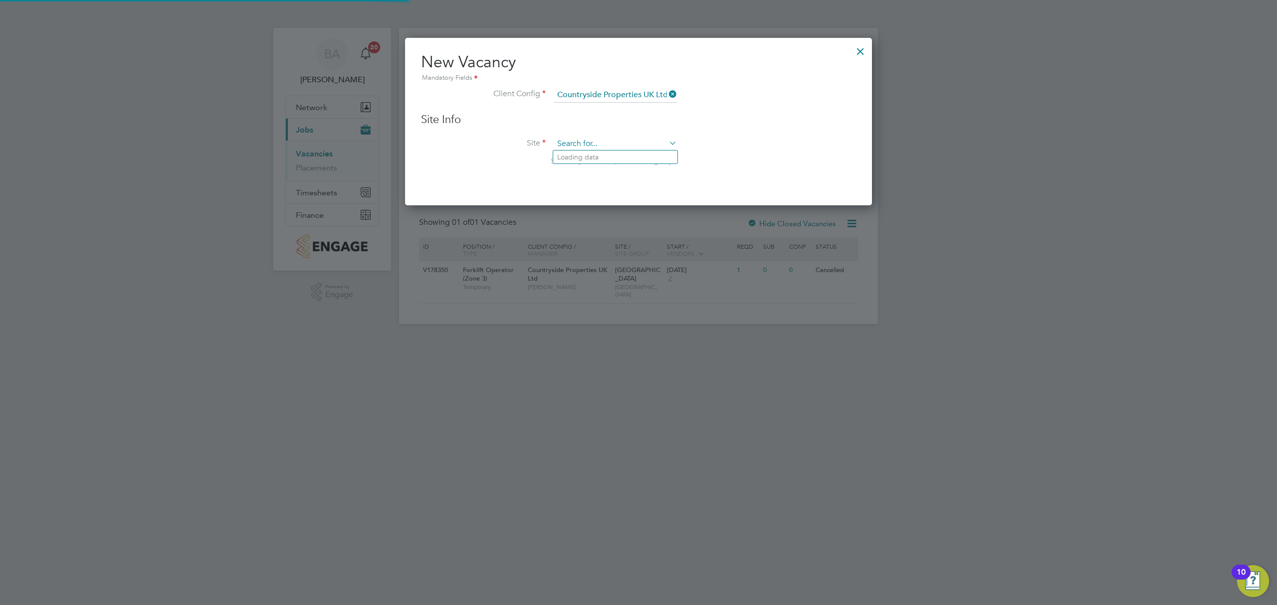
click at [593, 139] on input at bounding box center [615, 144] width 123 height 15
click at [589, 154] on li "Bart on Park" at bounding box center [632, 157] width 158 height 13
type input "[GEOGRAPHIC_DATA]"
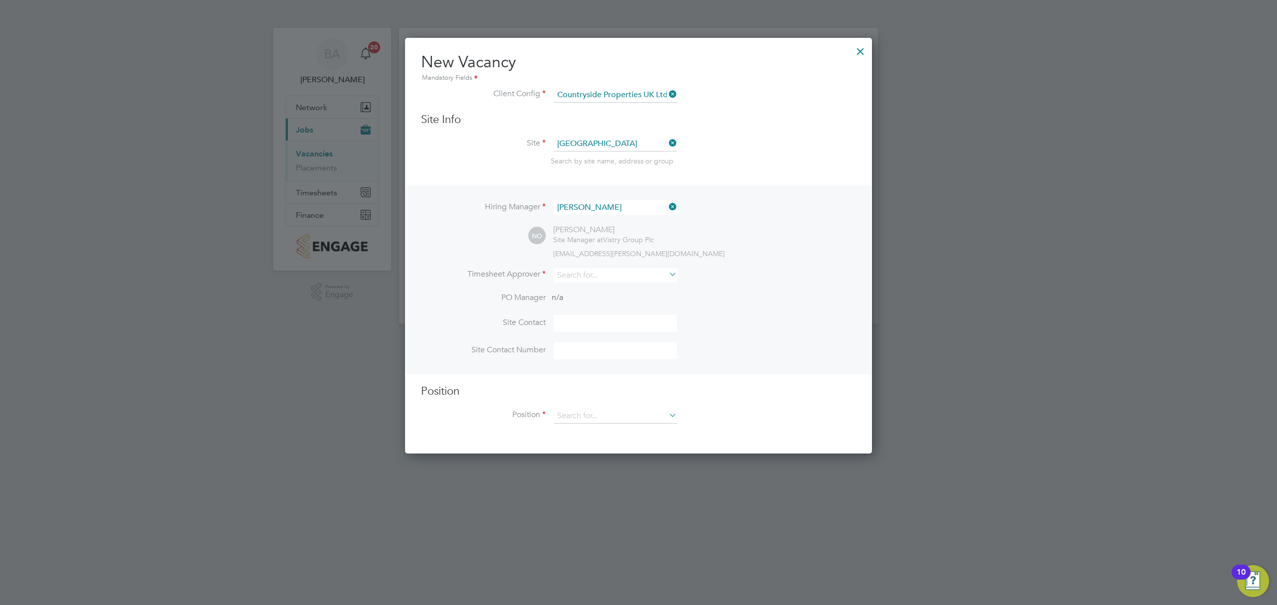
scroll to position [414, 467]
click at [533, 176] on li "Site Barton Park Search by site name, address or group" at bounding box center [638, 161] width 435 height 49
click at [577, 275] on input at bounding box center [615, 275] width 123 height 14
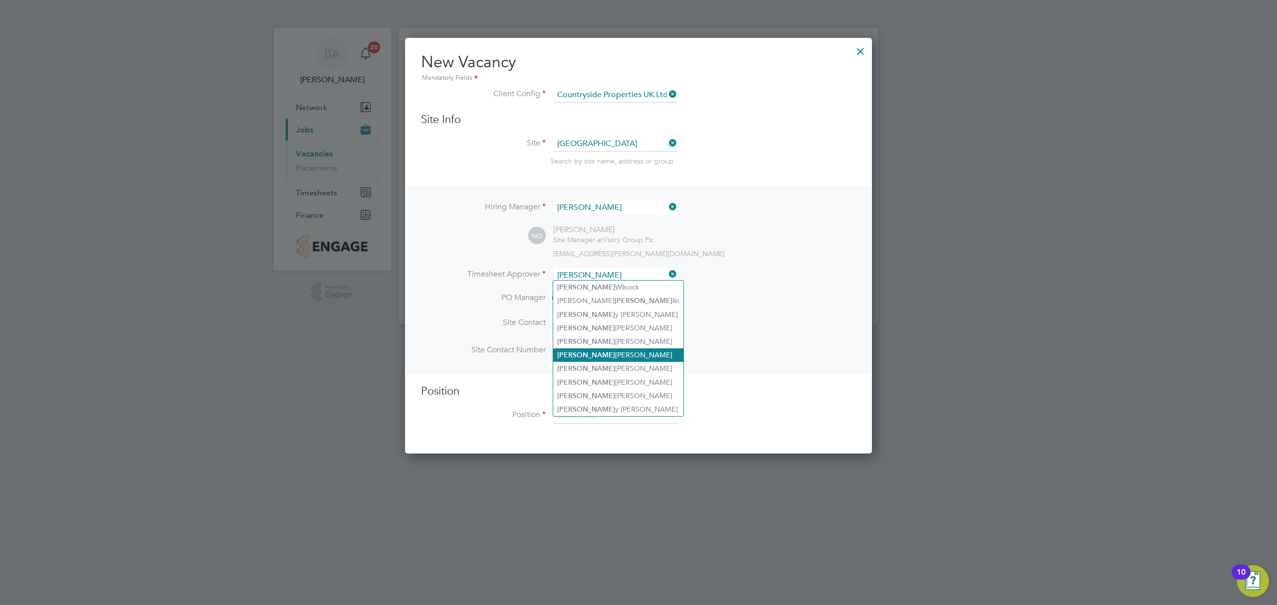
click at [599, 352] on li "Nick O'Shea" at bounding box center [618, 355] width 130 height 13
type input "[PERSON_NAME]"
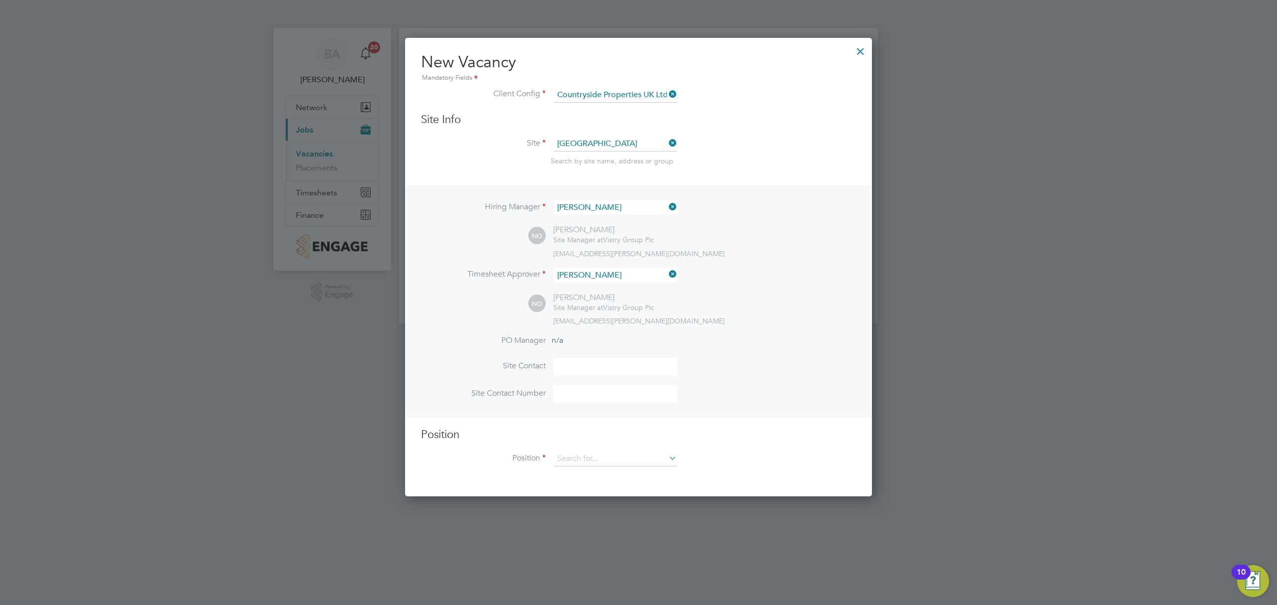
click at [594, 366] on input at bounding box center [615, 366] width 123 height 17
type input "Site Manager"
click at [605, 453] on input at bounding box center [615, 459] width 123 height 15
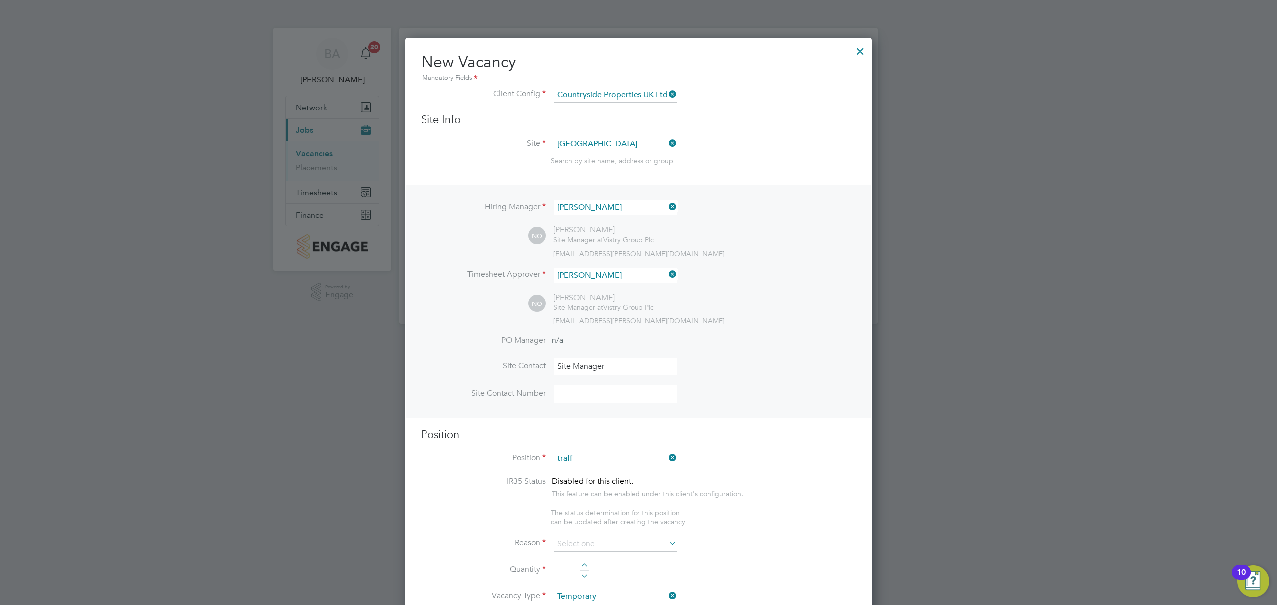
click at [604, 497] on li "Traff ic Marshall (CPCS) (Zone 3)" at bounding box center [630, 498] width 154 height 13
type input "Traffic Marshall (CPCS) (Zone 3)"
type textarea "- Working under the supervision and management of the Project Manager, Site Man…"
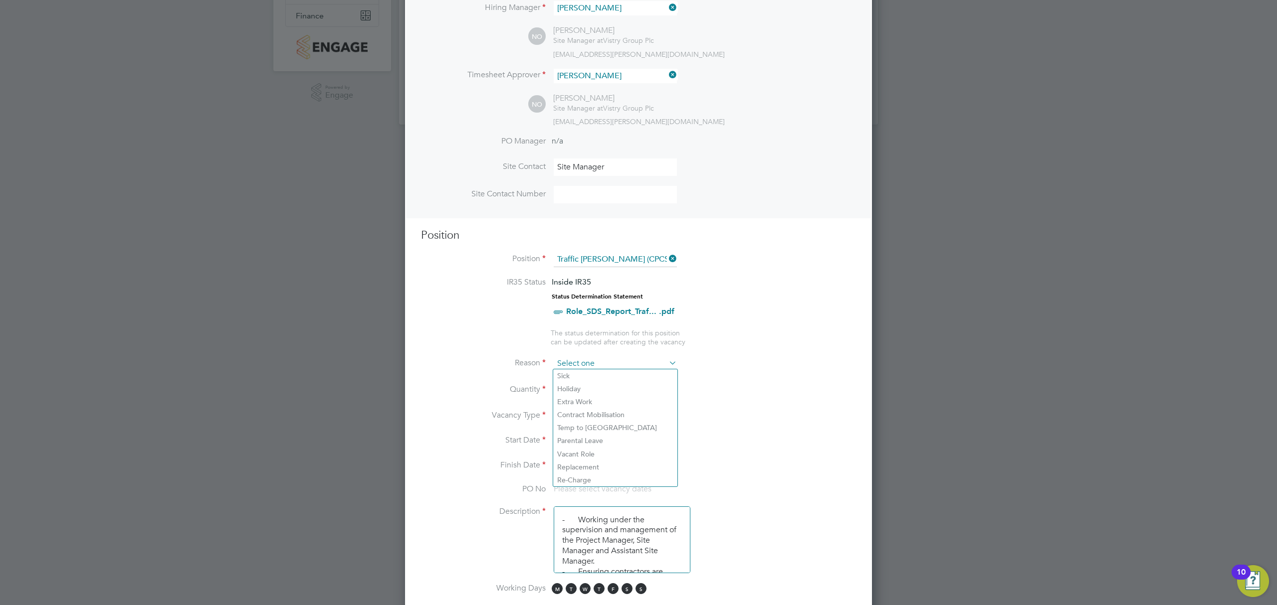
click at [576, 360] on input at bounding box center [615, 364] width 123 height 15
click at [583, 377] on li "Sick" at bounding box center [615, 376] width 124 height 13
type input "Sick"
click at [583, 381] on li "Quantity" at bounding box center [638, 395] width 435 height 28
click at [585, 383] on div at bounding box center [584, 386] width 8 height 7
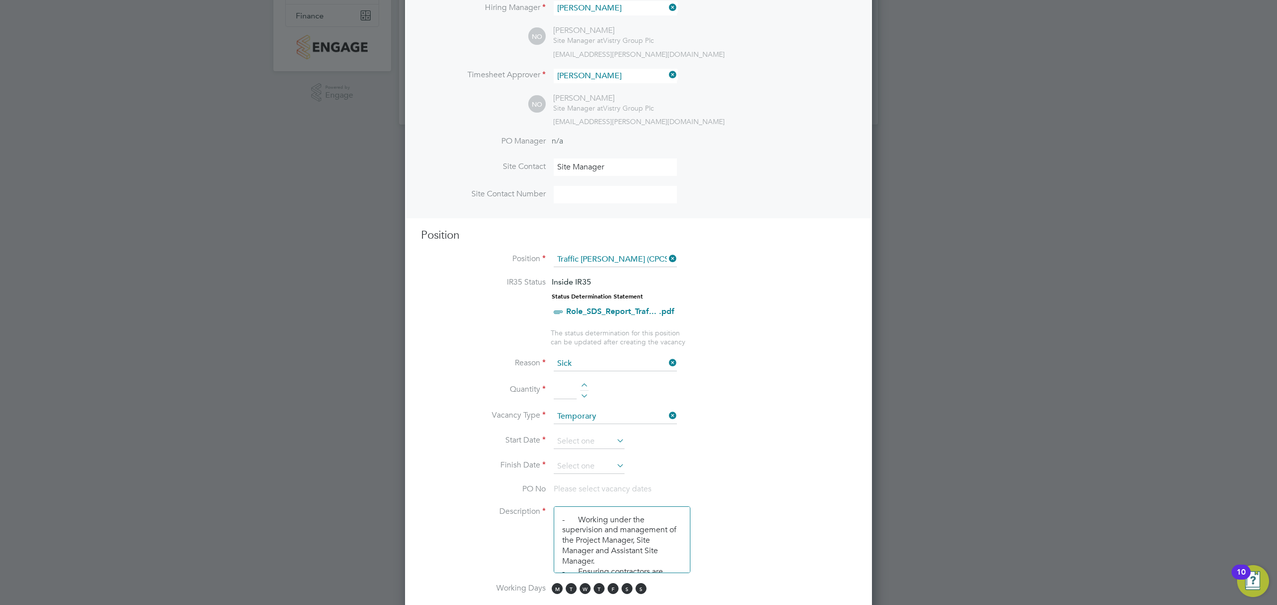
type input "1"
drag, startPoint x: 588, startPoint y: 444, endPoint x: 587, endPoint y: 449, distance: 5.7
click at [587, 446] on li "Start Date" at bounding box center [638, 446] width 435 height 25
click at [590, 441] on input at bounding box center [589, 441] width 71 height 15
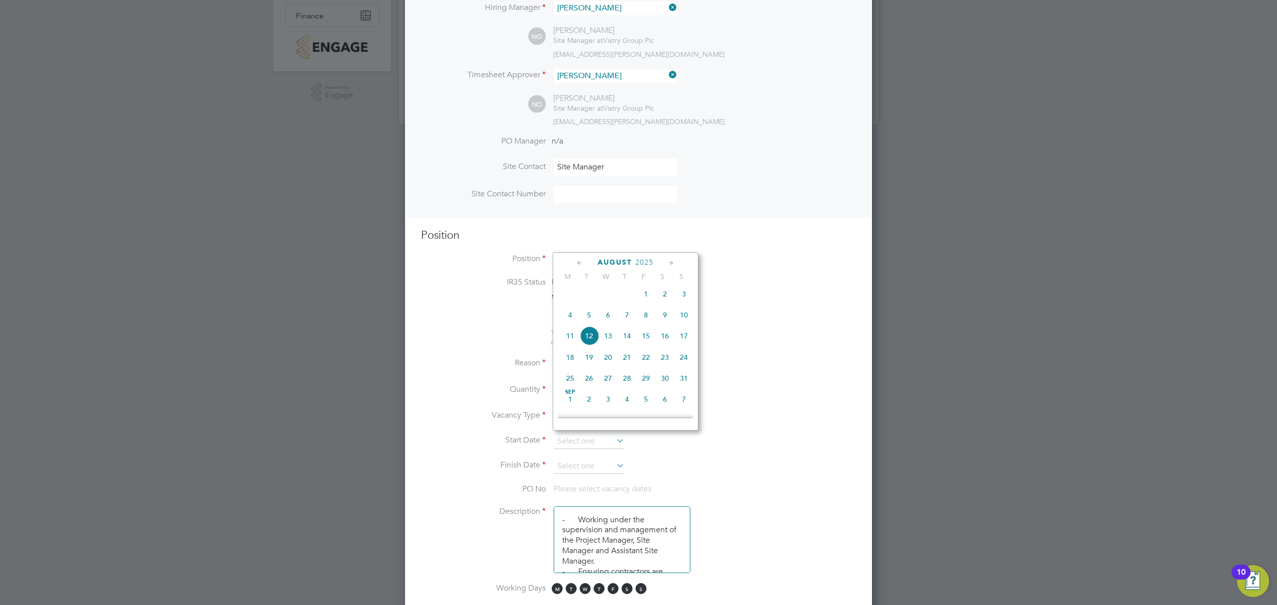
click at [593, 336] on span "12" at bounding box center [588, 336] width 19 height 19
type input "[DATE]"
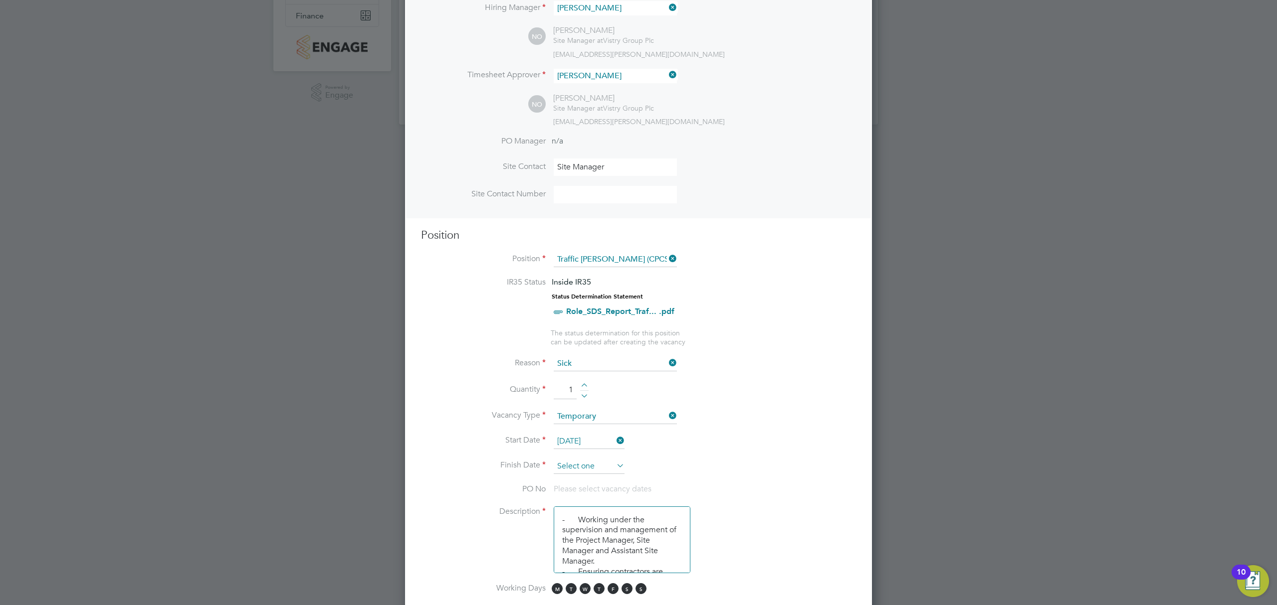
click at [613, 464] on input at bounding box center [589, 466] width 71 height 15
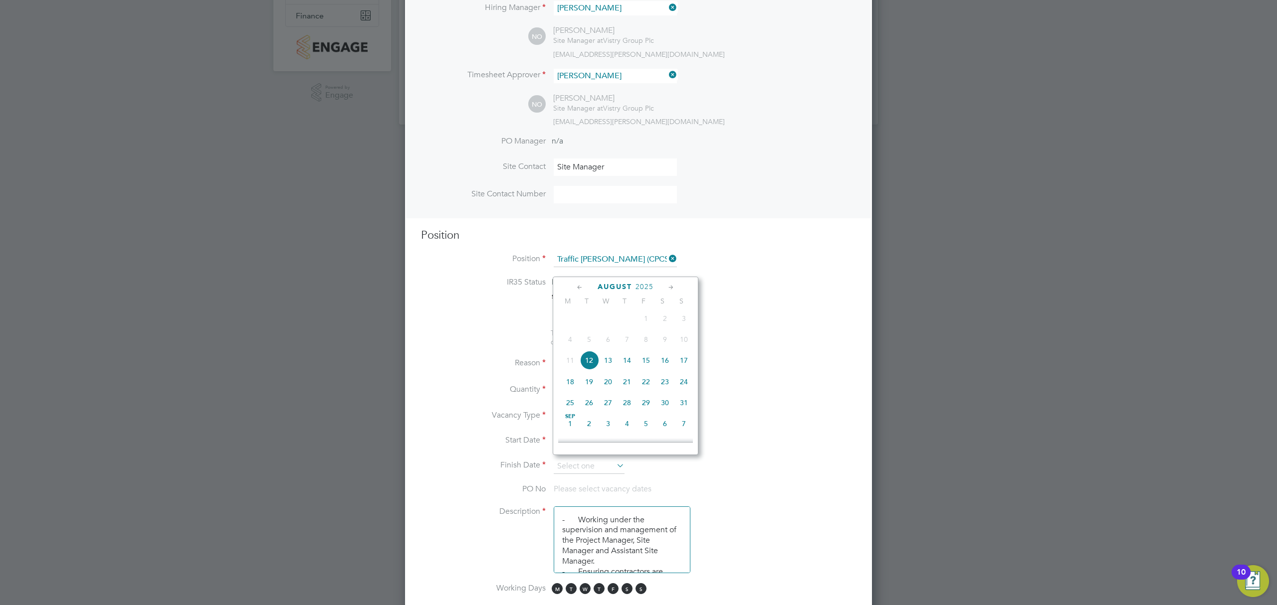
click at [685, 399] on span "31" at bounding box center [683, 402] width 19 height 19
type input "[DATE]"
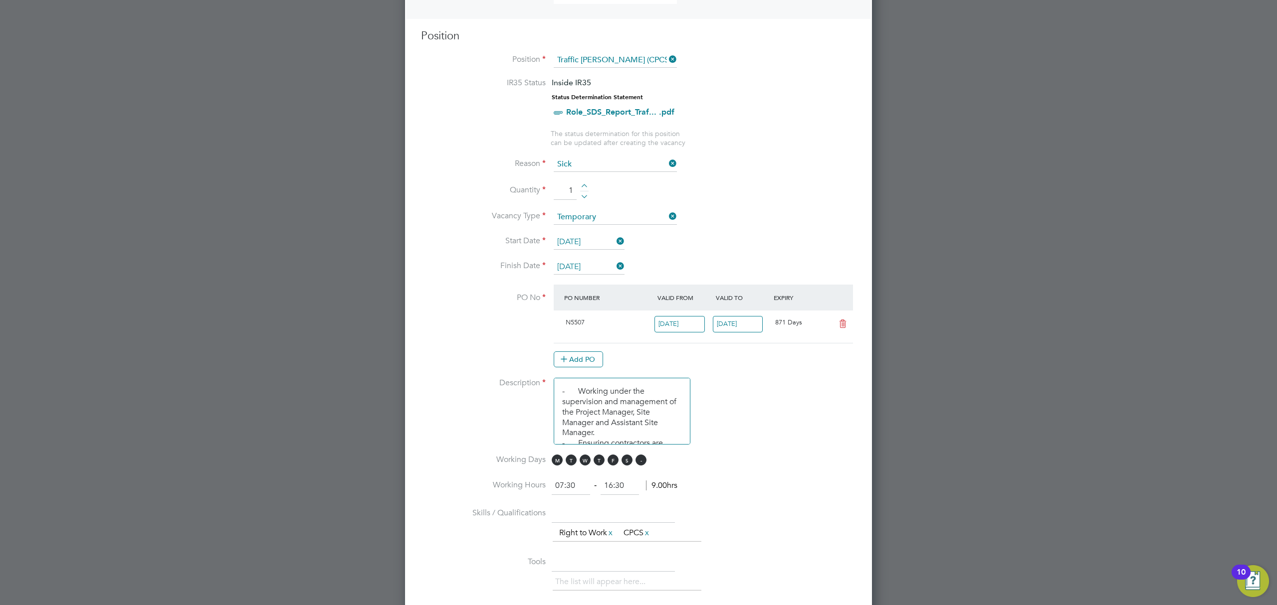
click at [637, 456] on span "S" at bounding box center [640, 460] width 11 height 11
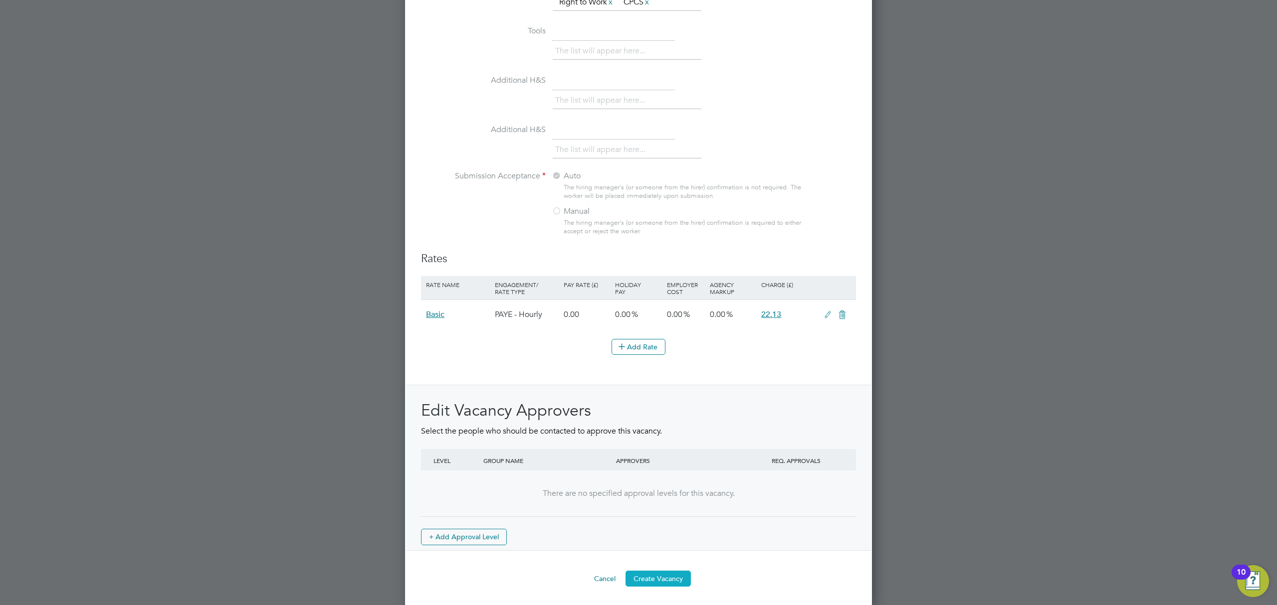
click at [663, 573] on button "Create Vacancy" at bounding box center [657, 579] width 65 height 16
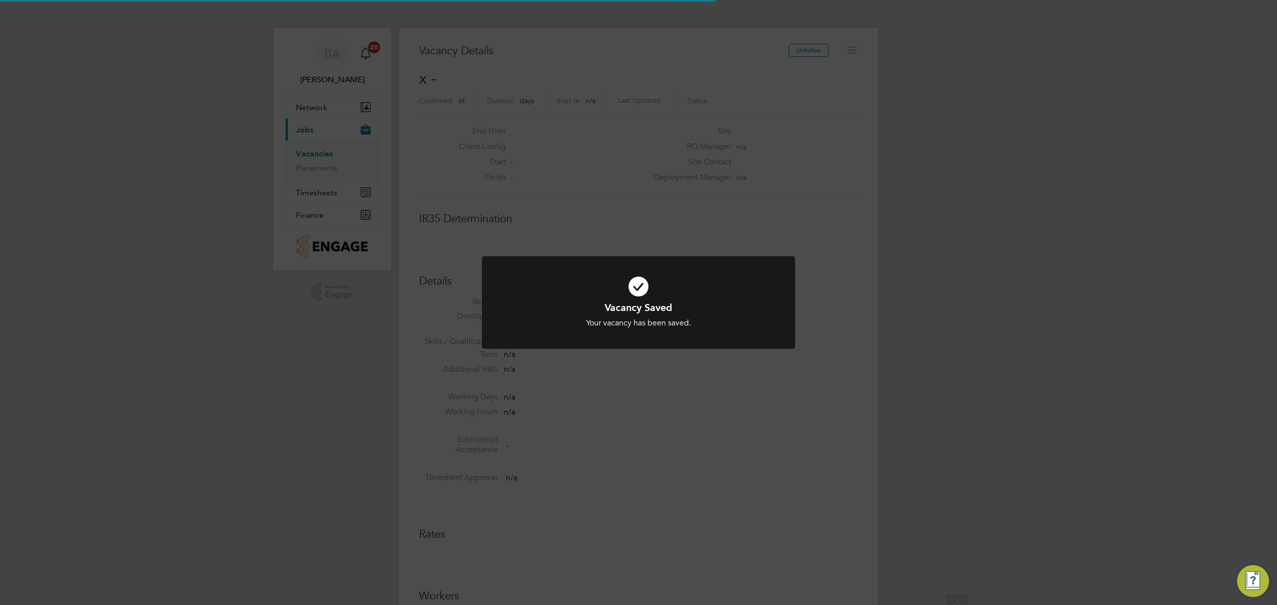
click at [949, 208] on div "Vacancy Saved Your vacancy has been saved. Cancel Okay" at bounding box center [638, 302] width 1277 height 605
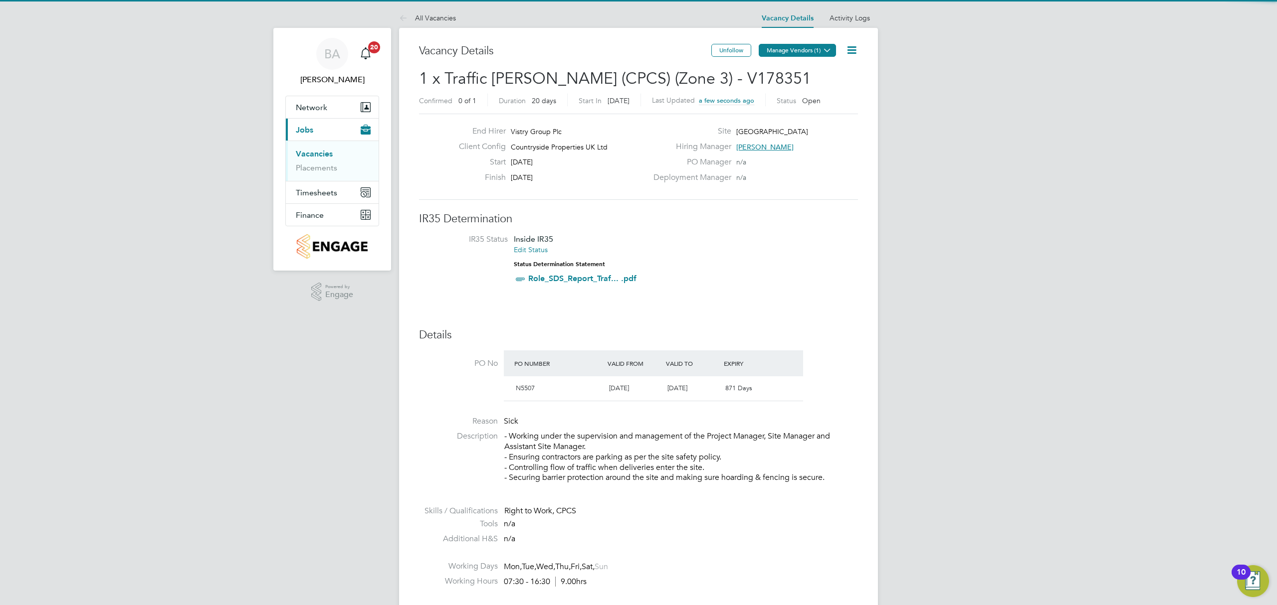
click at [801, 56] on button "Manage Vendors (1)" at bounding box center [796, 50] width 77 height 13
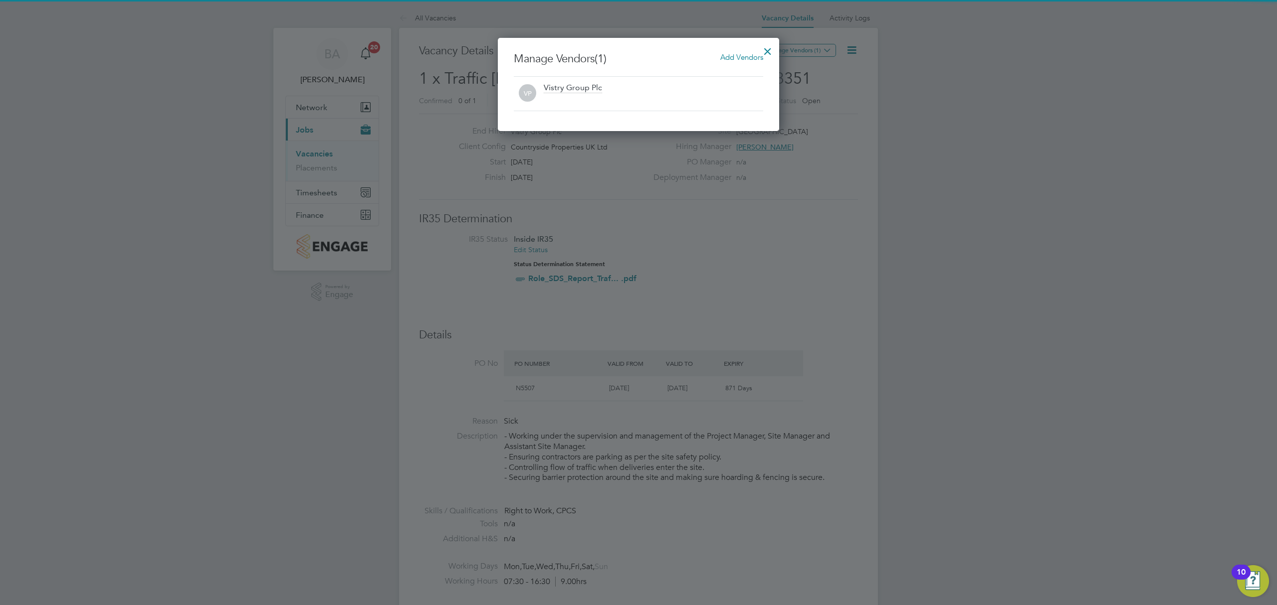
click at [731, 61] on div "Add Vendors" at bounding box center [741, 57] width 43 height 11
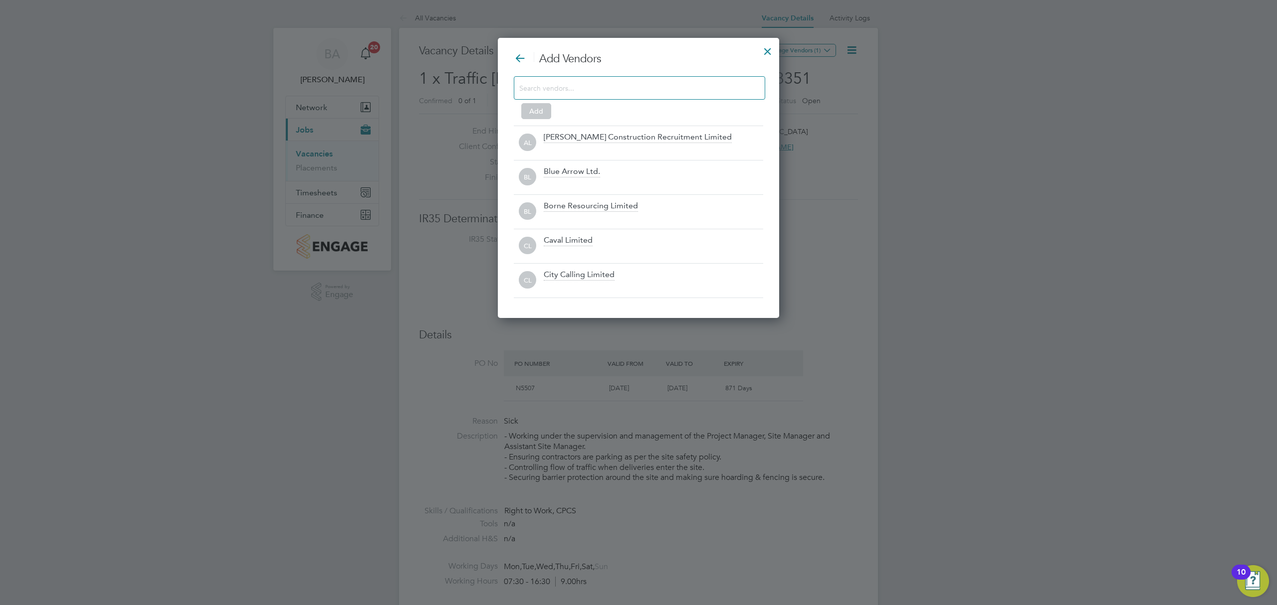
click at [619, 100] on div at bounding box center [639, 87] width 251 height 23
drag, startPoint x: 617, startPoint y: 91, endPoint x: 614, endPoint y: 98, distance: 7.4
click at [616, 92] on input at bounding box center [631, 87] width 224 height 13
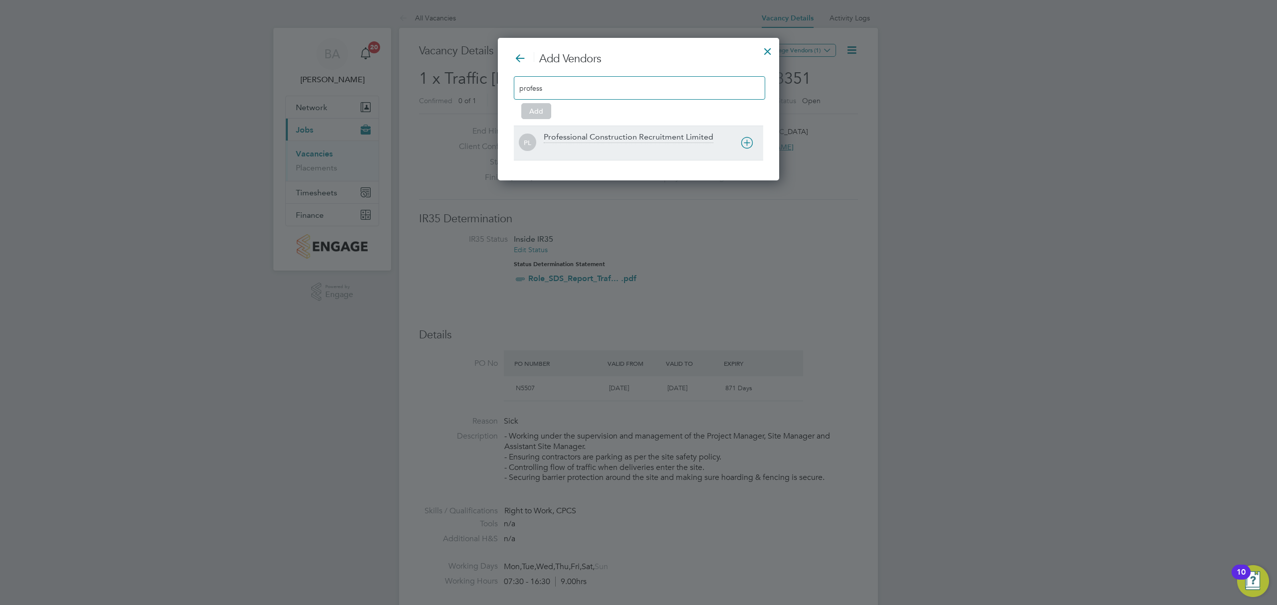
type input "profess"
click at [746, 146] on icon at bounding box center [747, 143] width 12 height 12
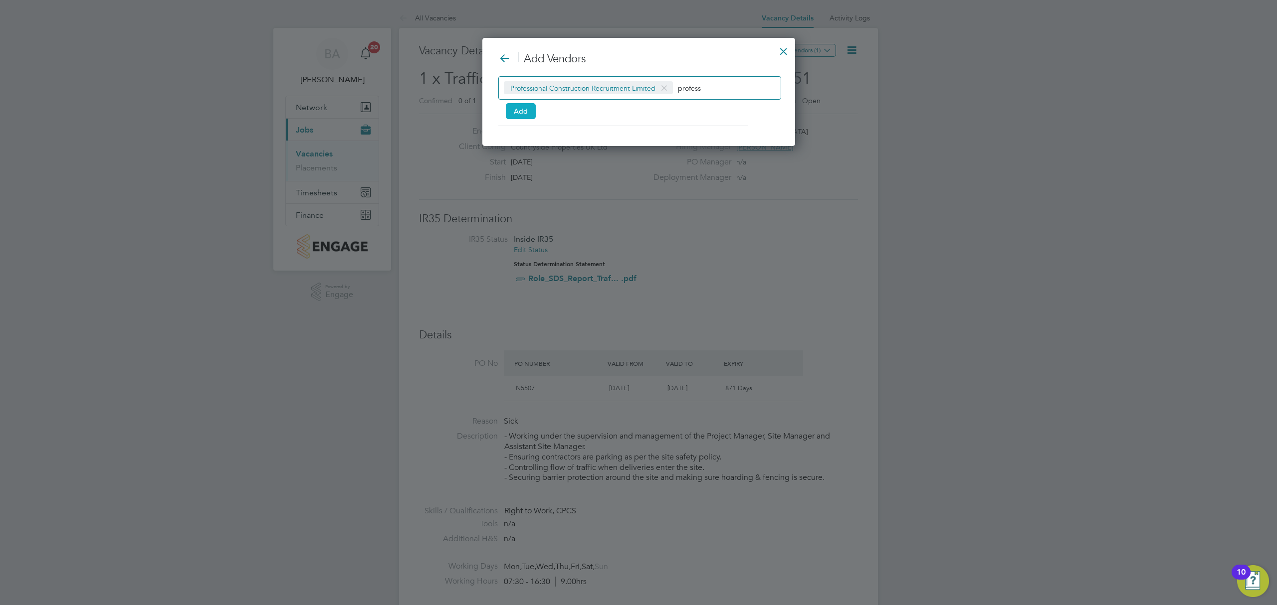
click at [526, 115] on button "Add" at bounding box center [521, 111] width 30 height 16
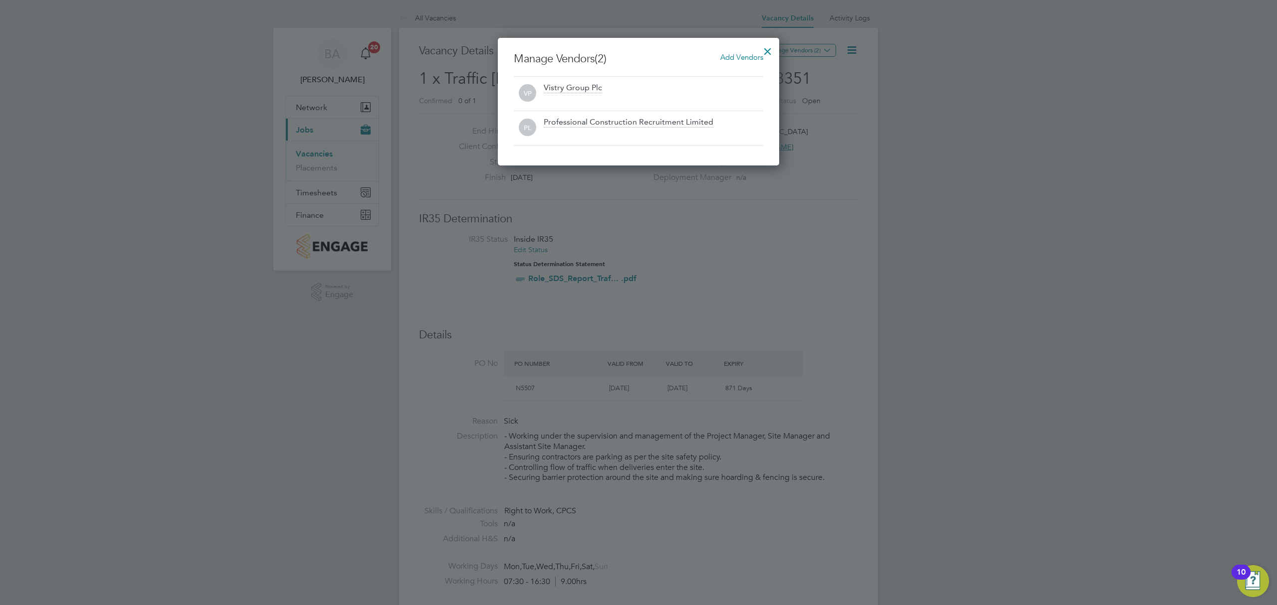
click at [770, 50] on div at bounding box center [767, 49] width 18 height 18
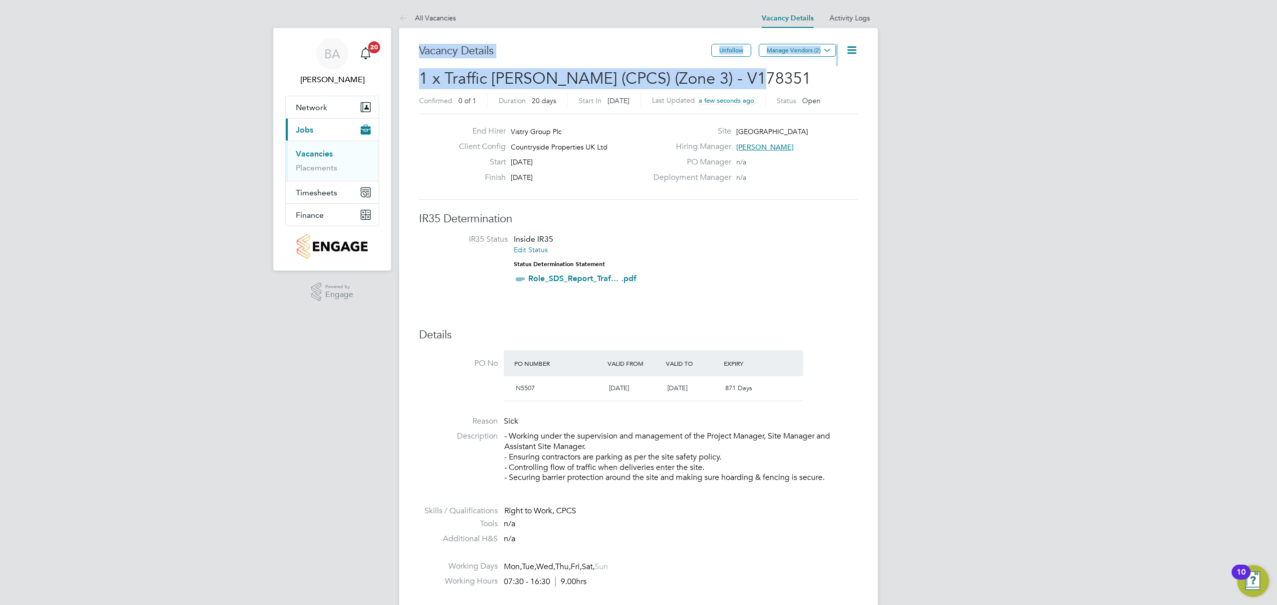
drag, startPoint x: 419, startPoint y: 52, endPoint x: 747, endPoint y: 78, distance: 328.6
click at [733, 80] on span "1 x Traffic Marshall (CPCS) (Zone 3) - V178351" at bounding box center [615, 78] width 392 height 19
drag, startPoint x: 743, startPoint y: 79, endPoint x: 419, endPoint y: 50, distance: 324.4
